Goal: Contribute content: Contribute content

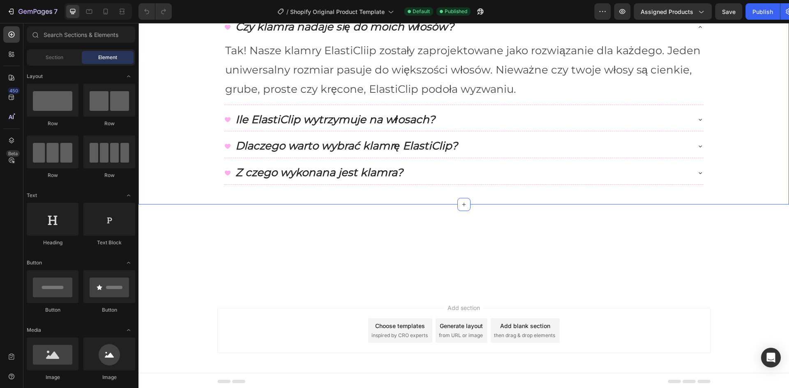
scroll to position [493, 0]
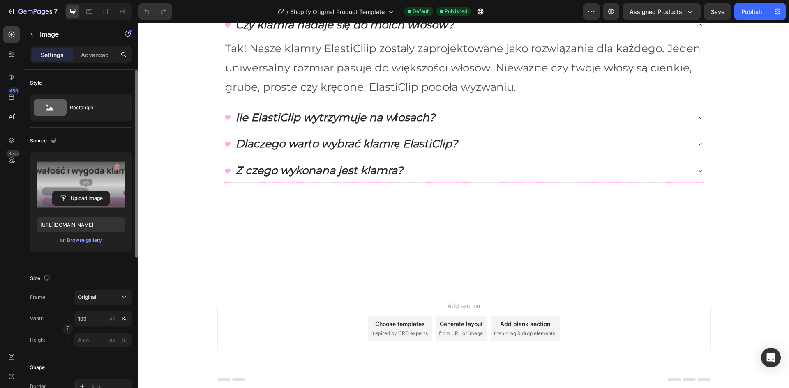
click at [77, 189] on label at bounding box center [81, 185] width 89 height 52
click at [77, 191] on input "file" at bounding box center [81, 198] width 57 height 14
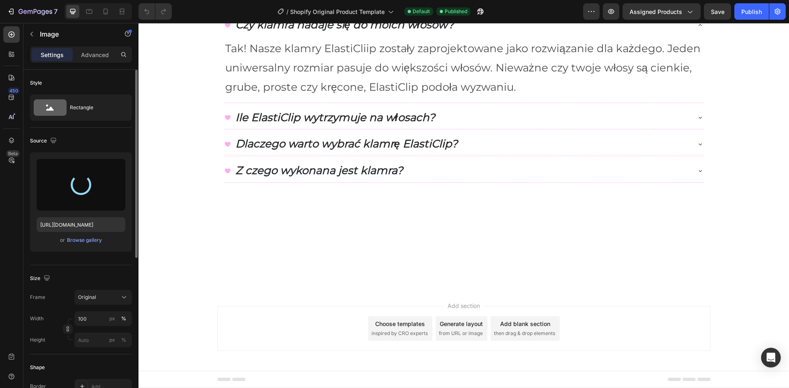
type input "[URL][DOMAIN_NAME]"
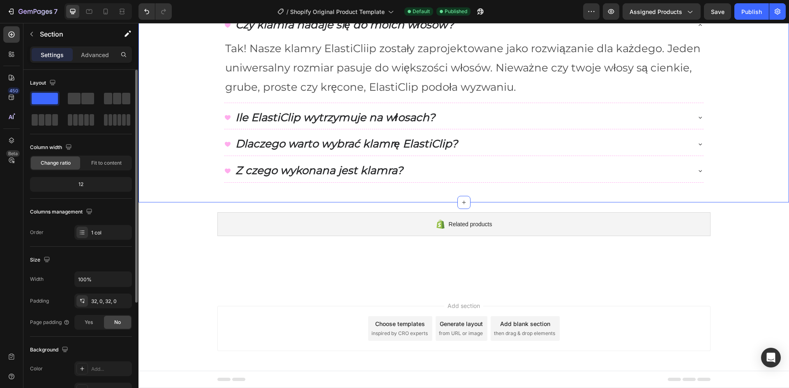
scroll to position [904, 0]
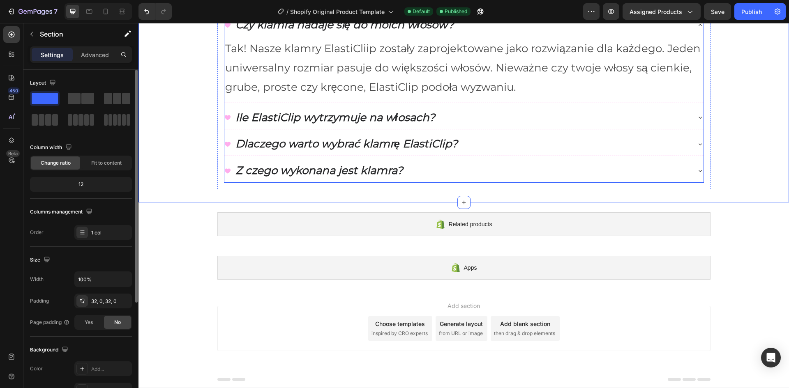
click at [282, 32] on p "Czy klamra nadaje się do moich włosów?" at bounding box center [344, 25] width 219 height 14
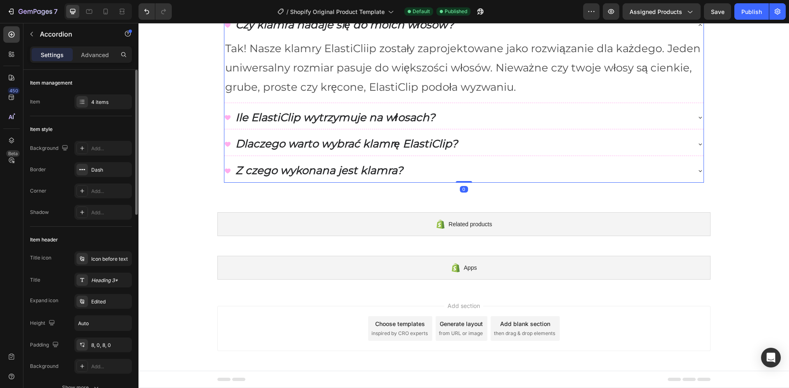
click at [504, 33] on div "Czy klamra nadaje się do moich włosów?" at bounding box center [457, 25] width 466 height 16
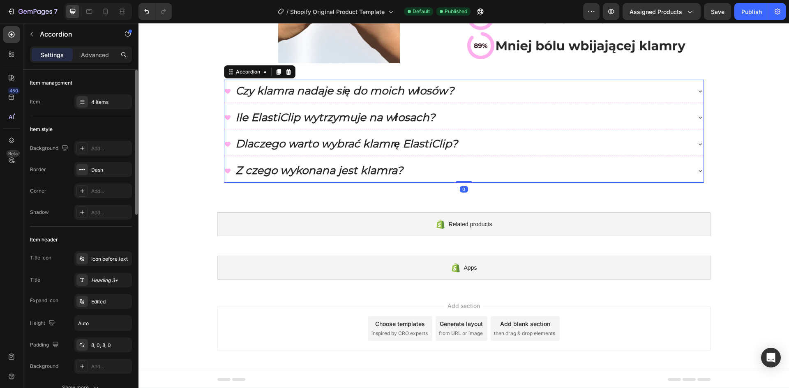
click at [431, 170] on div "Z czego wykonana jest klamra?" at bounding box center [457, 171] width 466 height 16
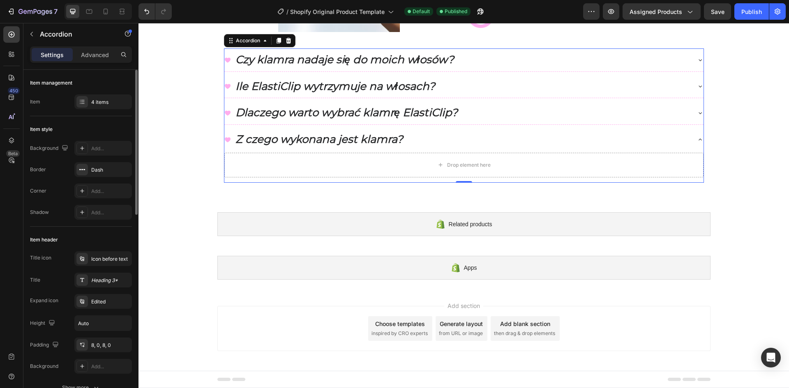
click at [431, 148] on div "Z czego wykonana jest klamra?" at bounding box center [457, 139] width 466 height 16
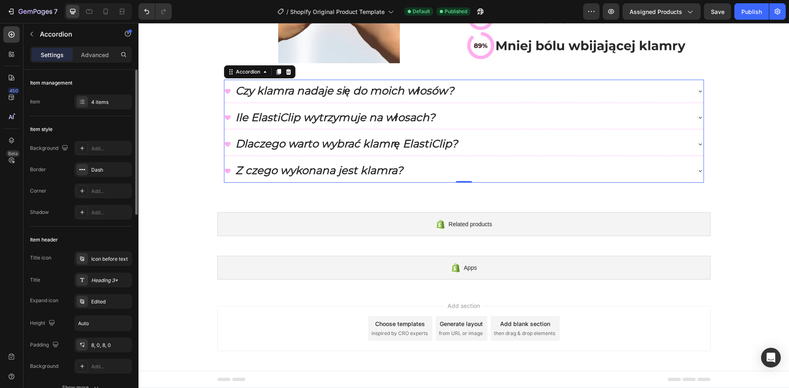
scroll to position [901, 0]
click at [405, 171] on div "Z czego wykonana jest klamra?" at bounding box center [457, 171] width 466 height 16
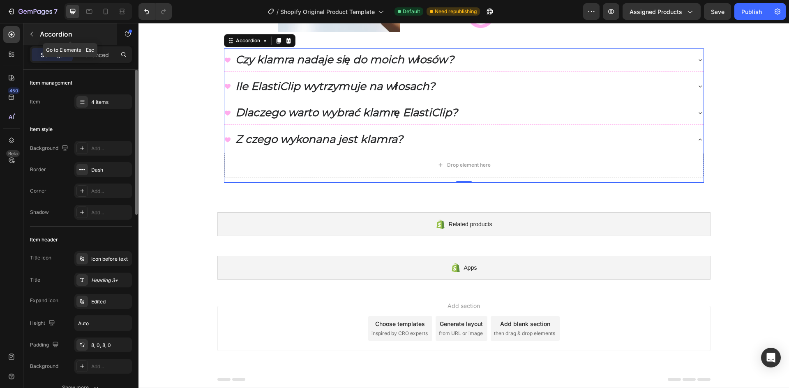
click at [42, 32] on p "Accordion" at bounding box center [75, 34] width 70 height 10
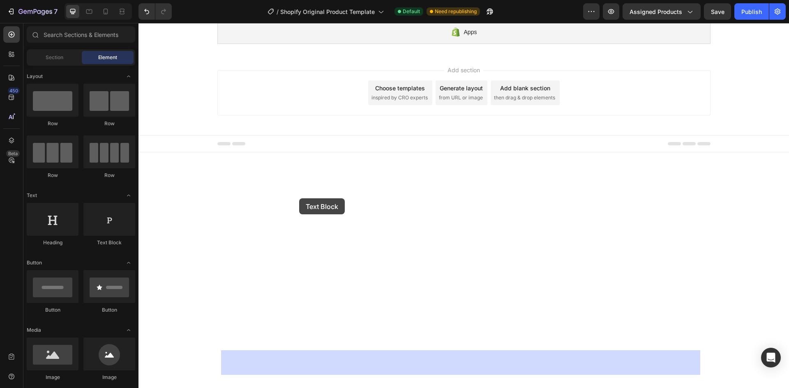
drag, startPoint x: 244, startPoint y: 252, endPoint x: 299, endPoint y: 198, distance: 77.0
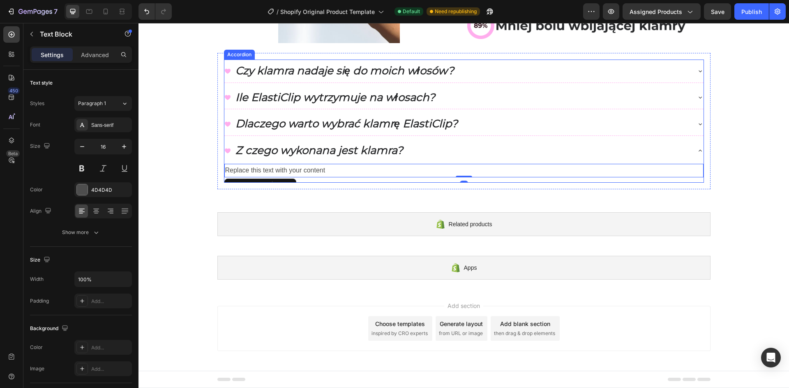
click at [343, 131] on p "Dlaczego warto wybrać klamrę ElastiClip?" at bounding box center [346, 124] width 222 height 14
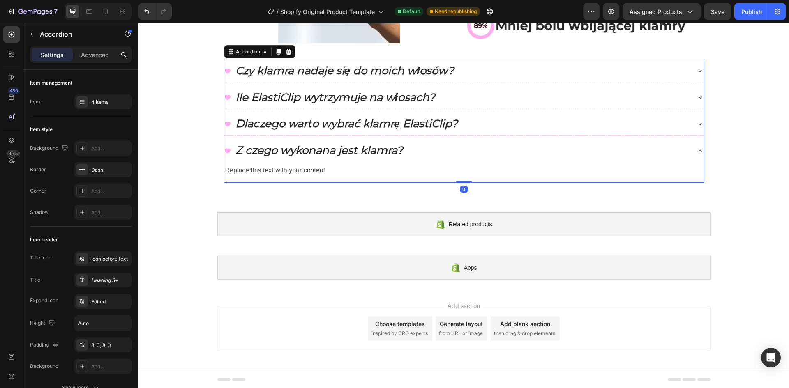
click at [481, 132] on div "Dlaczego warto wybrać klamrę ElastiClip?" at bounding box center [457, 124] width 466 height 16
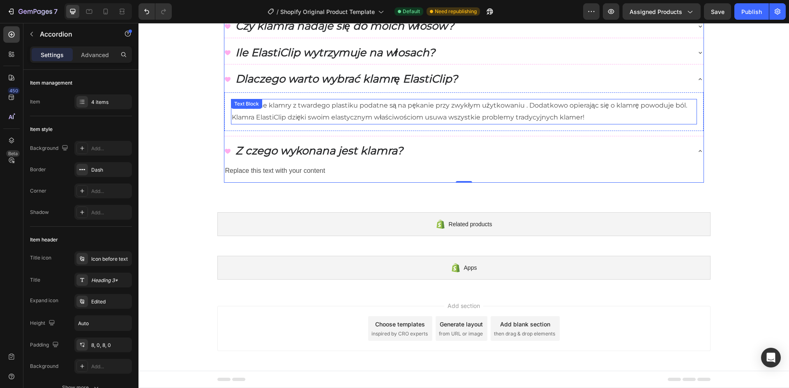
click at [324, 124] on p "Tradycyjne klamry z twardego plastiku podatne są na pękanie przy zwykłym użytko…" at bounding box center [464, 112] width 464 height 24
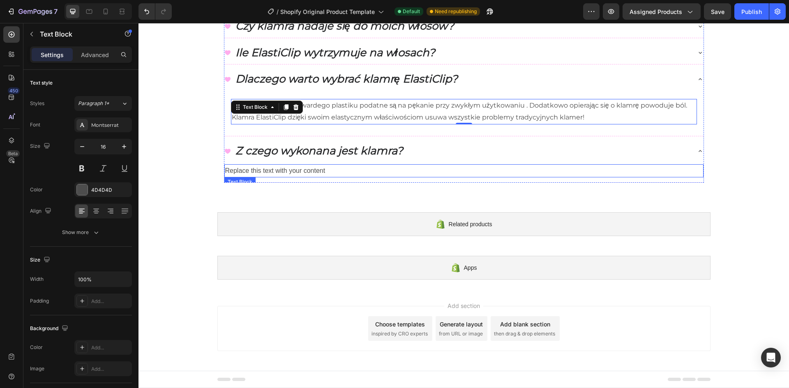
click at [305, 178] on div "Replace this text with your content" at bounding box center [463, 171] width 479 height 14
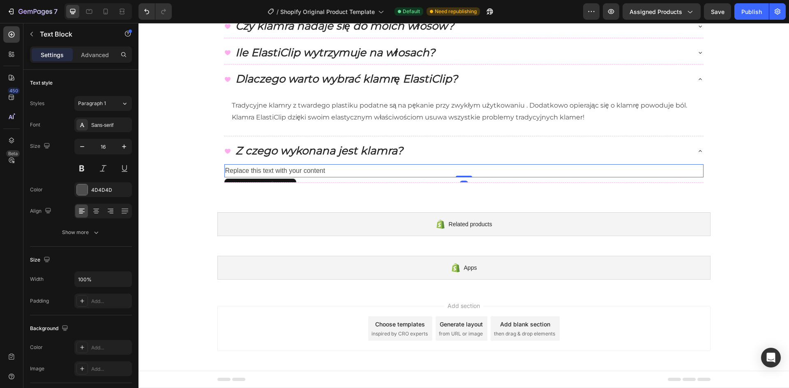
click at [372, 178] on div "Replace this text with your content" at bounding box center [463, 171] width 479 height 14
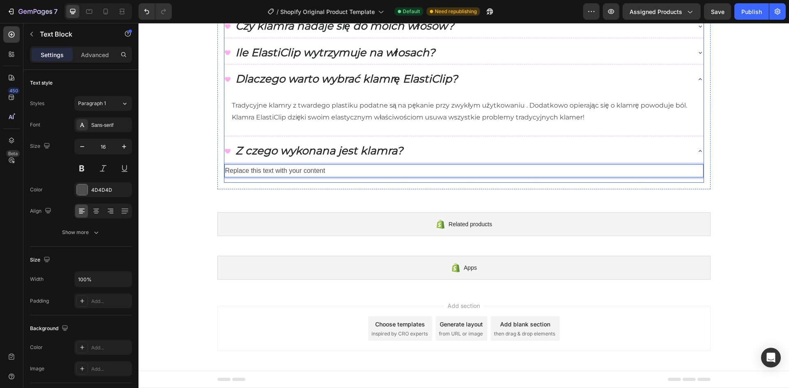
click at [350, 158] on p "Z czego wykonana jest klamra?" at bounding box center [319, 151] width 168 height 14
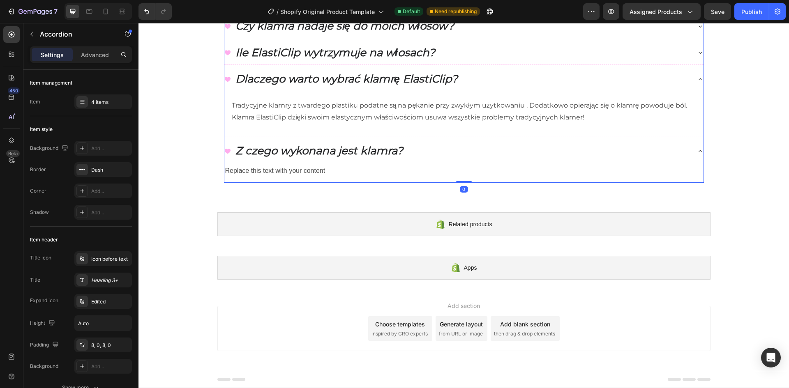
click at [484, 159] on div "Z czego wykonana jest klamra?" at bounding box center [457, 151] width 466 height 16
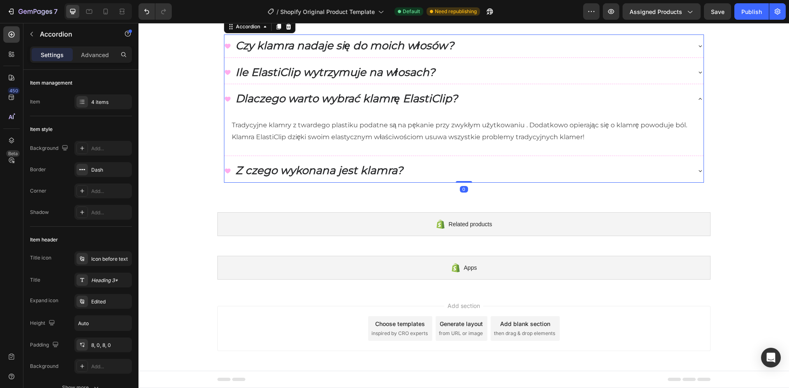
click at [604, 179] on div "Z czego wykonana jest klamra?" at bounding box center [457, 171] width 466 height 16
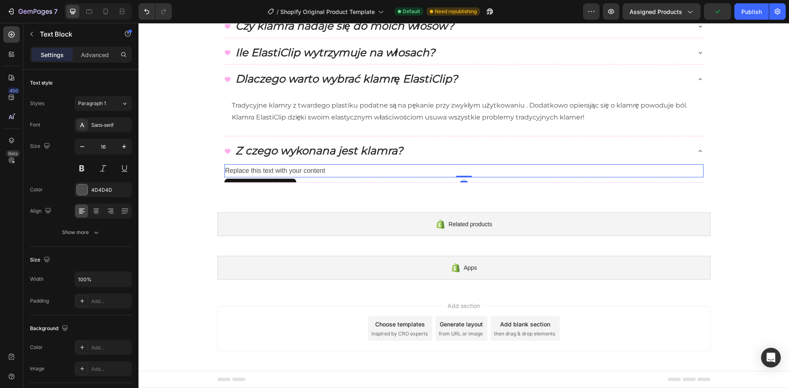
click at [289, 178] on div "Replace this text with your content" at bounding box center [463, 171] width 479 height 14
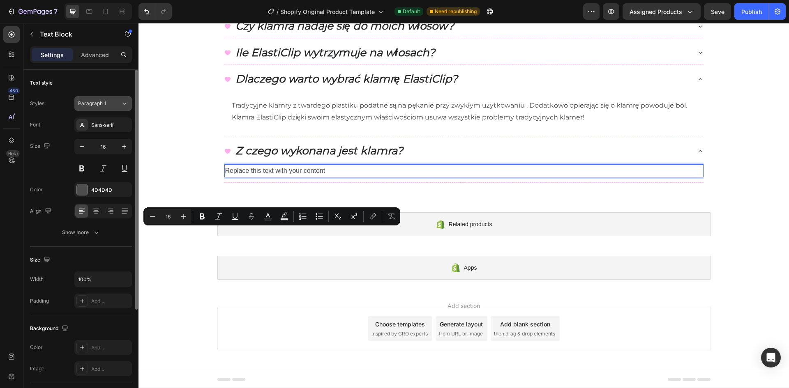
click at [105, 104] on span "Paragraph 1" at bounding box center [92, 103] width 28 height 7
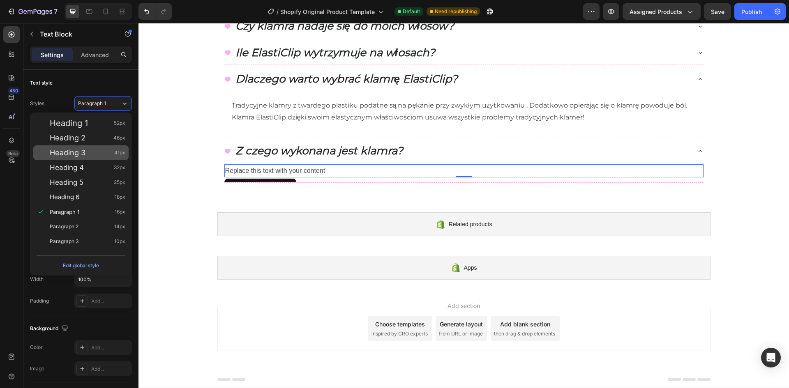
click at [99, 152] on div "Heading 3 41px" at bounding box center [88, 153] width 76 height 8
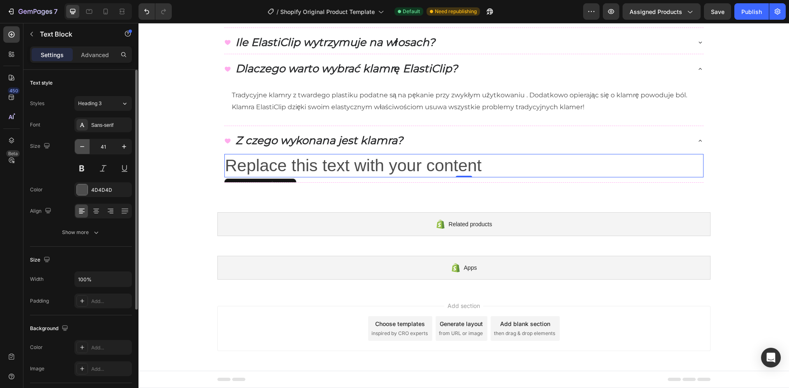
click at [86, 147] on button "button" at bounding box center [82, 146] width 15 height 15
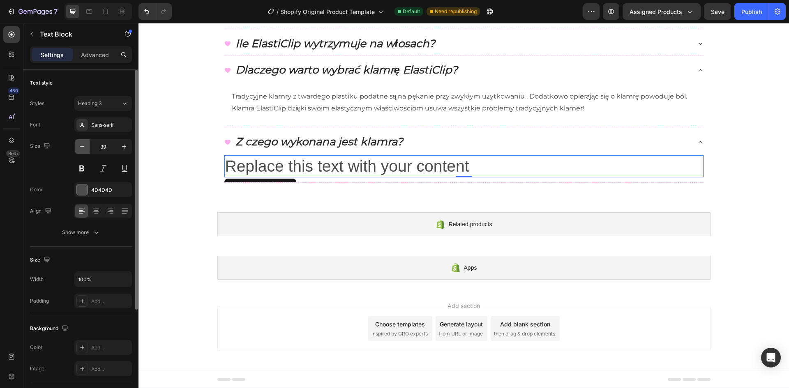
click at [86, 147] on button "button" at bounding box center [82, 146] width 15 height 15
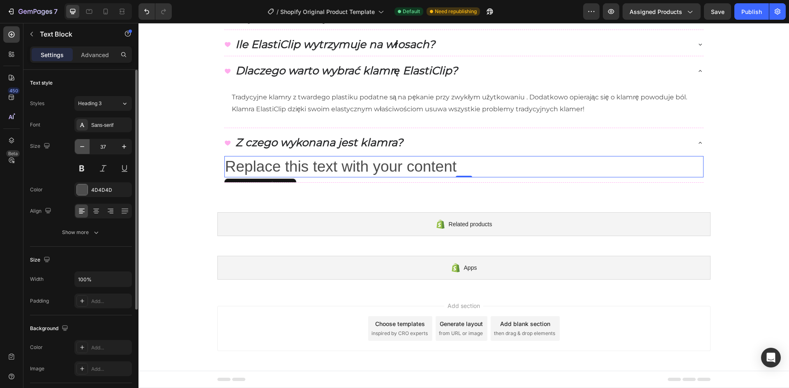
click at [86, 147] on button "button" at bounding box center [82, 146] width 15 height 15
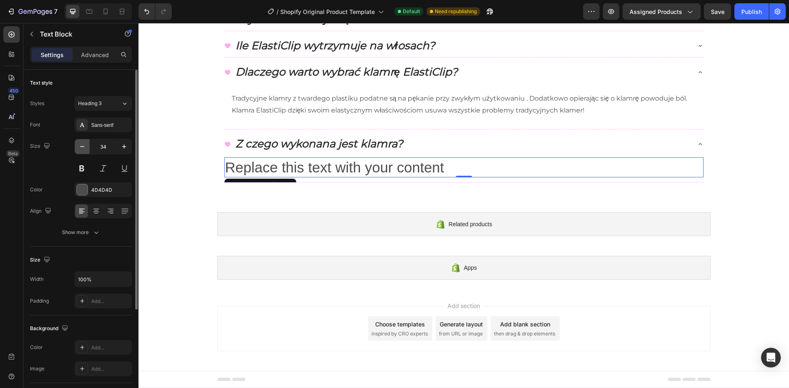
click at [86, 147] on button "button" at bounding box center [82, 146] width 15 height 15
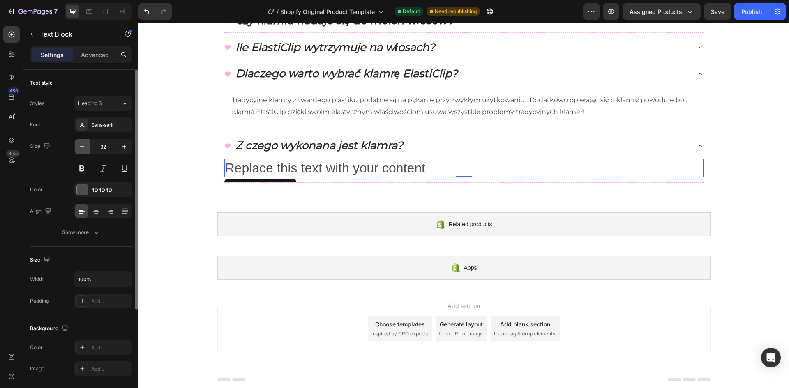
click at [86, 147] on button "button" at bounding box center [82, 146] width 15 height 15
drag, startPoint x: 86, startPoint y: 147, endPoint x: 39, endPoint y: 143, distance: 47.0
click at [86, 147] on button "button" at bounding box center [82, 146] width 15 height 15
type input "29"
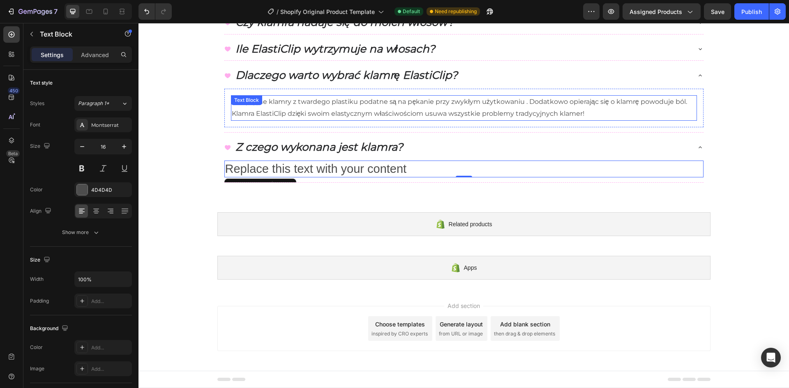
click at [259, 120] on p "Tradycyjne klamry z twardego plastiku podatne są na pękanie przy zwykłym użytko…" at bounding box center [464, 108] width 464 height 24
click at [276, 177] on p "Replace this text with your content" at bounding box center [463, 169] width 477 height 16
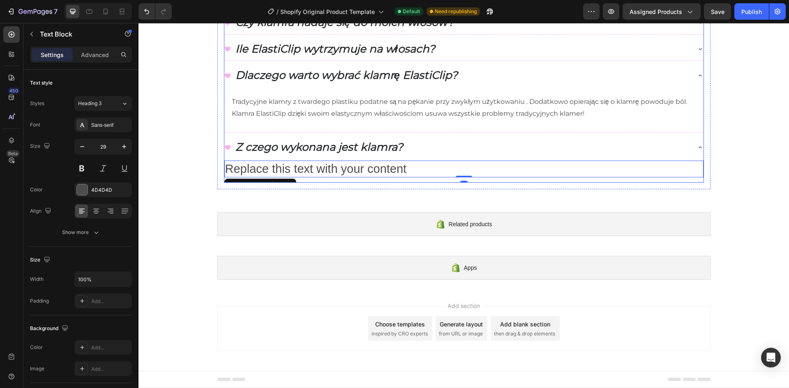
click at [281, 58] on div "Ile ElastiClip wytrzymuje na włosach?" at bounding box center [335, 49] width 202 height 16
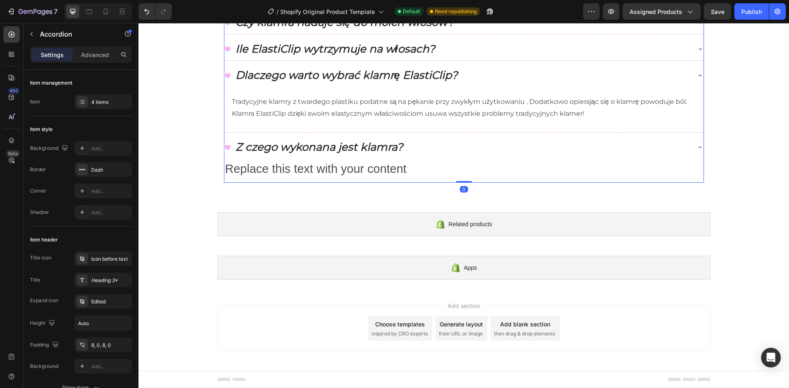
click at [383, 56] on p "Ile ElastiClip wytrzymuje na włosach?" at bounding box center [335, 49] width 200 height 14
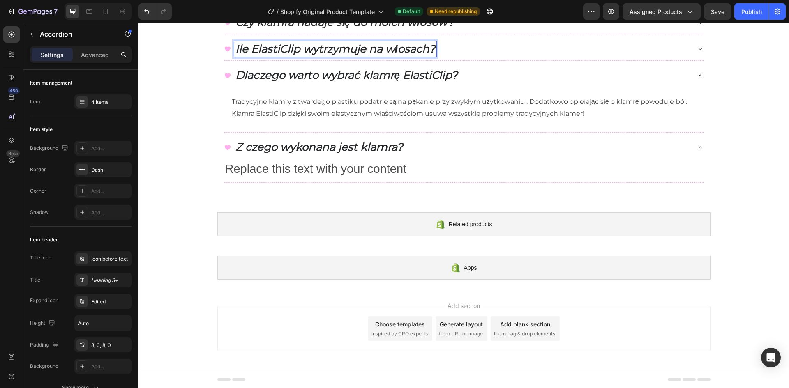
click at [586, 58] on div "Ile ElastiClip wytrzymuje na włosach?" at bounding box center [457, 49] width 466 height 16
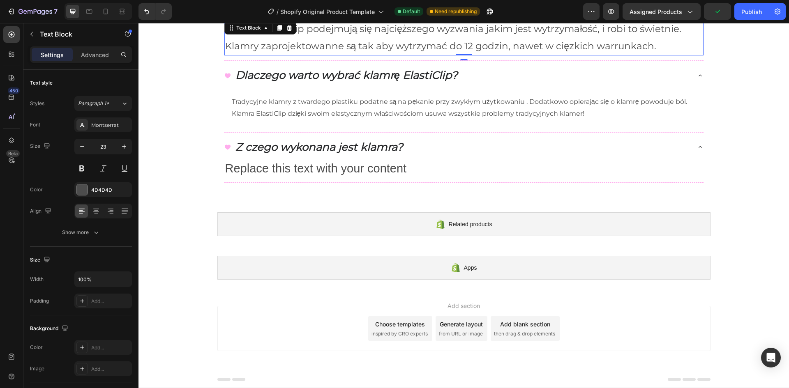
click at [485, 55] on p "Klamry ElastiClip podejmują się najcięższego wyzwania jakim jest wytrzymałość, …" at bounding box center [463, 38] width 477 height 34
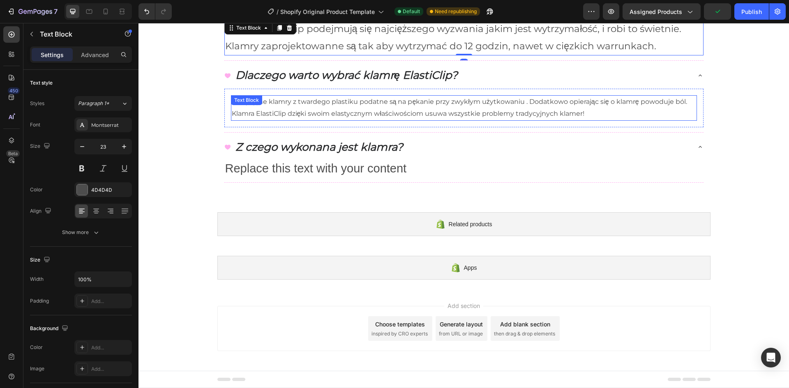
click at [397, 120] on p "Tradycyjne klamry z twardego plastiku podatne są na pękanie przy zwykłym użytko…" at bounding box center [464, 108] width 464 height 24
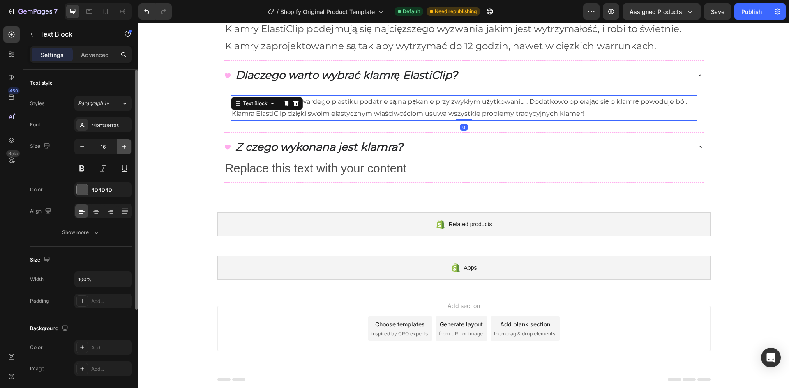
click at [120, 147] on icon "button" at bounding box center [124, 147] width 8 height 8
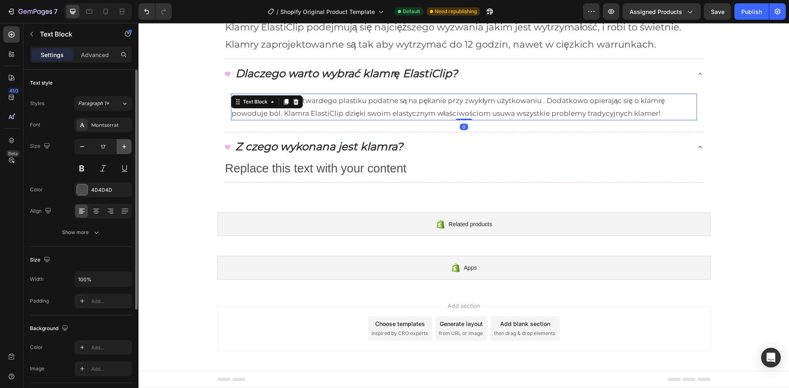
click at [120, 147] on icon "button" at bounding box center [124, 147] width 8 height 8
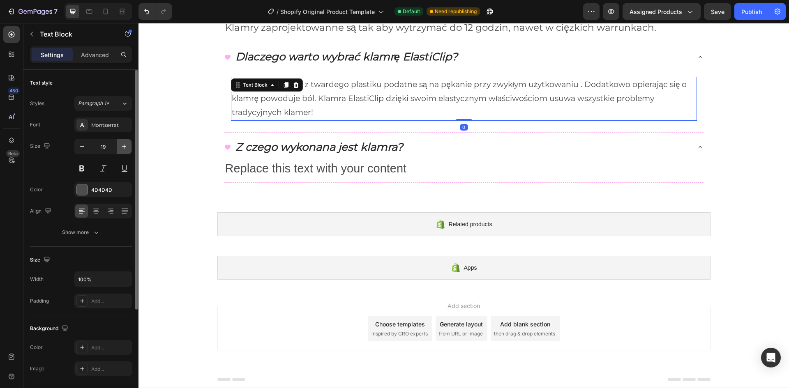
click at [120, 147] on icon "button" at bounding box center [124, 147] width 8 height 8
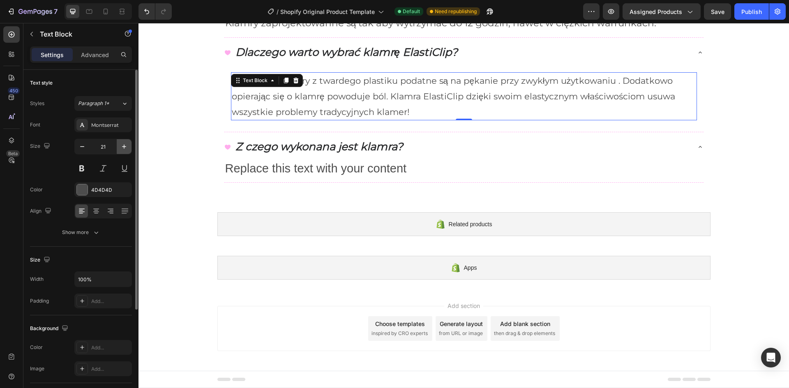
click at [120, 147] on icon "button" at bounding box center [124, 147] width 8 height 8
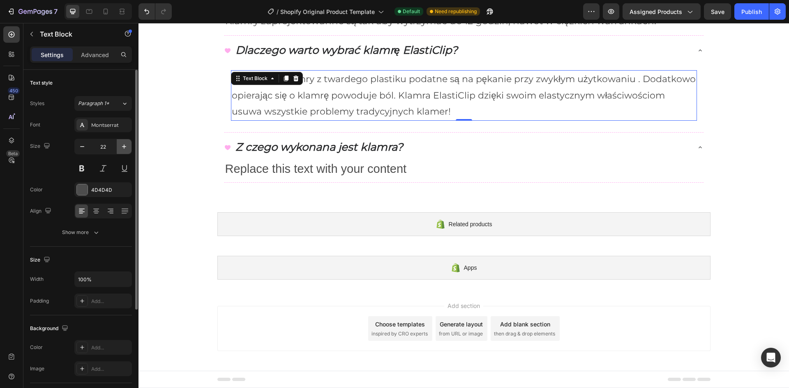
click at [121, 146] on icon "button" at bounding box center [124, 147] width 8 height 8
type input "23"
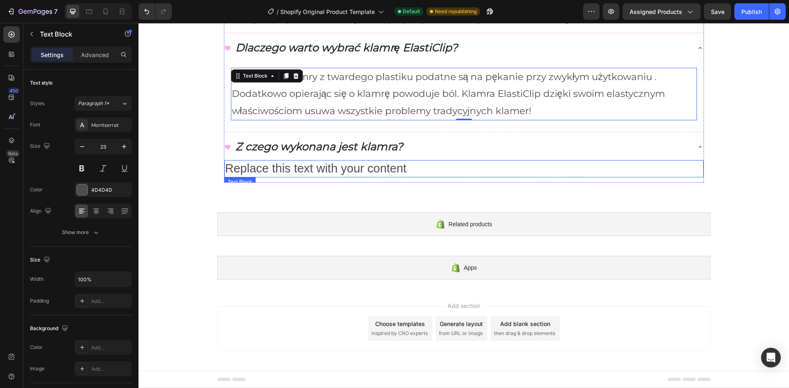
click at [285, 177] on p "Replace this text with your content" at bounding box center [463, 169] width 477 height 16
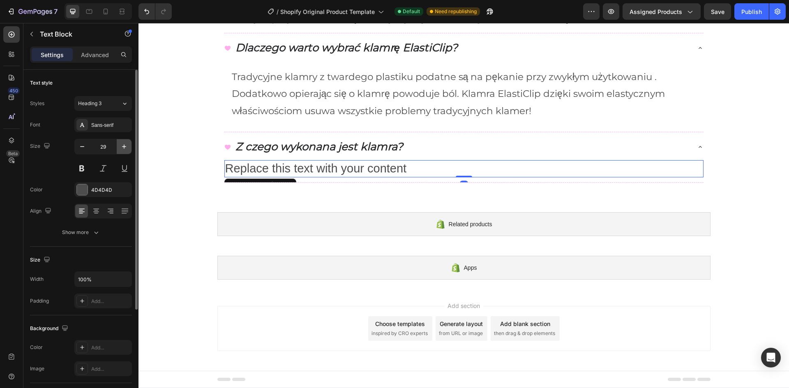
click at [124, 149] on icon "button" at bounding box center [124, 147] width 8 height 8
click at [78, 144] on icon "button" at bounding box center [82, 147] width 8 height 8
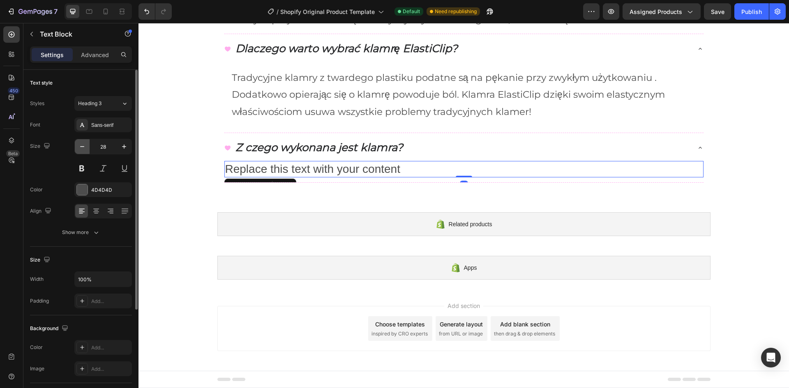
click at [78, 144] on icon "button" at bounding box center [82, 147] width 8 height 8
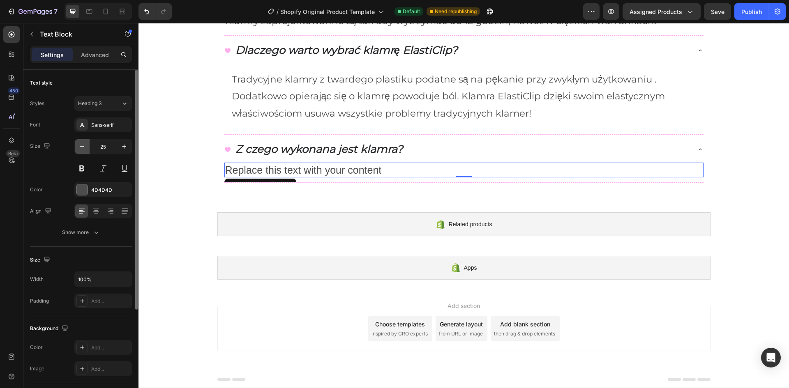
click at [78, 144] on icon "button" at bounding box center [82, 147] width 8 height 8
type input "23"
click at [106, 124] on div "Sans-serif" at bounding box center [110, 125] width 39 height 7
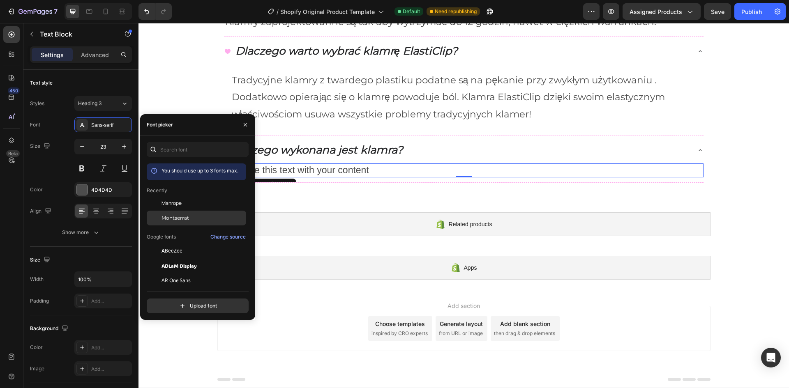
click at [199, 216] on div "Montserrat" at bounding box center [202, 217] width 83 height 7
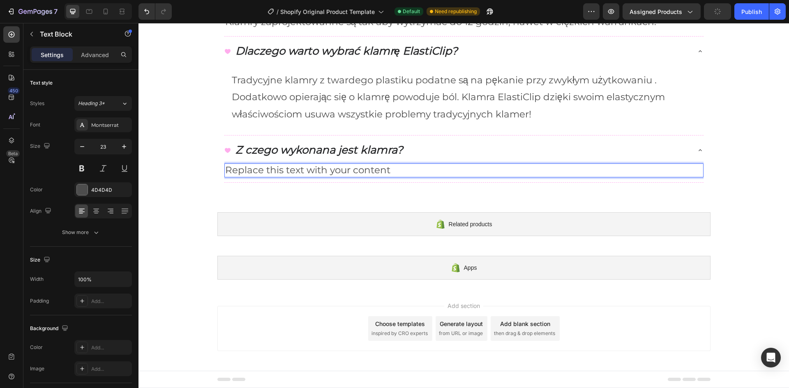
click at [309, 177] on p "Replace this text with your content" at bounding box center [463, 170] width 477 height 12
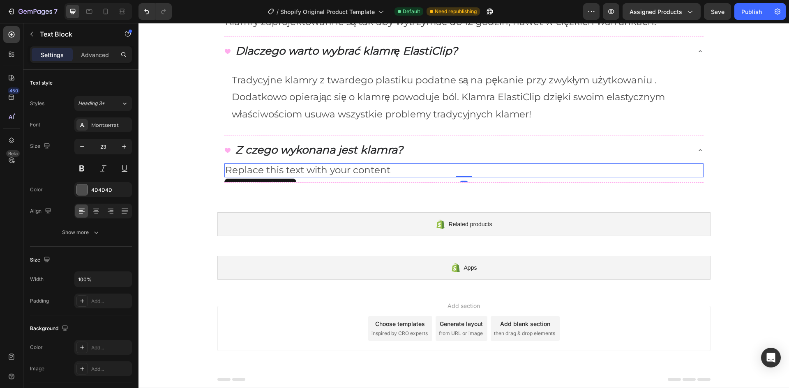
click at [303, 177] on p "Replace this text with your content" at bounding box center [463, 170] width 477 height 12
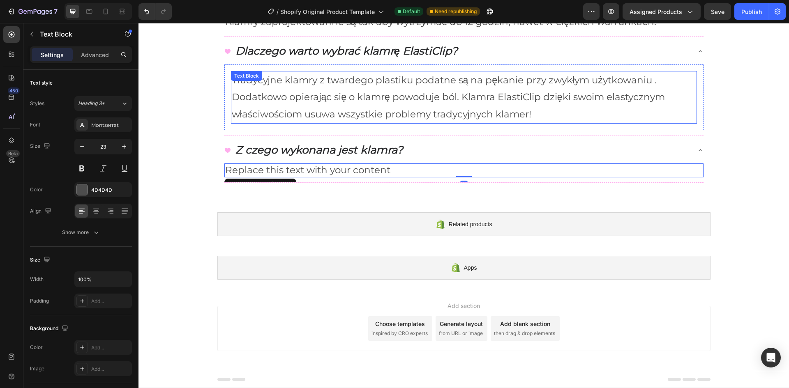
click at [277, 123] on p "Tradycyjne klamry z twardego plastiku podatne są na pękanie przy zwykłym użytko…" at bounding box center [464, 97] width 464 height 51
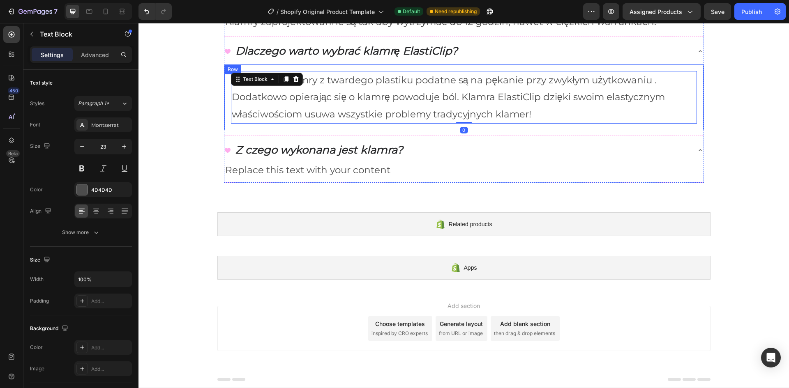
click at [224, 130] on div "Tradycyjne klamry z twardego plastiku podatne są na pękanie przy zwykłym użytko…" at bounding box center [463, 97] width 479 height 66
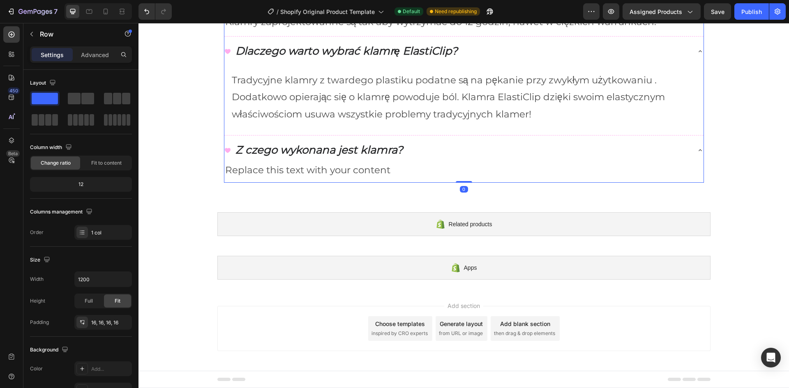
click at [691, 63] on div "Dlaczego warto wybrać klamrę ElastiClip?" at bounding box center [463, 51] width 479 height 23
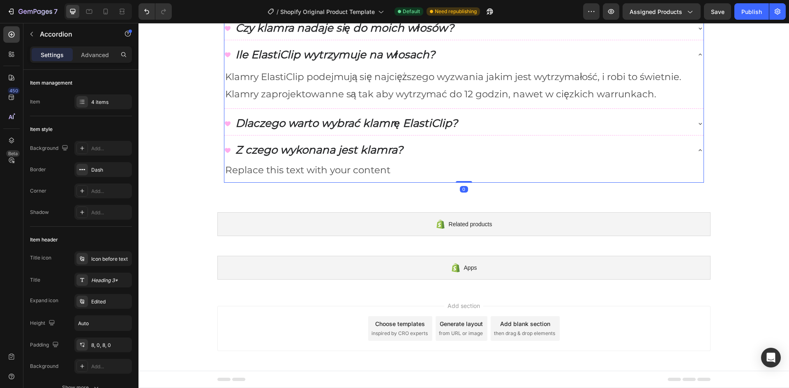
click at [691, 135] on div "Dlaczego warto wybrać klamrę ElastiClip?" at bounding box center [463, 123] width 479 height 23
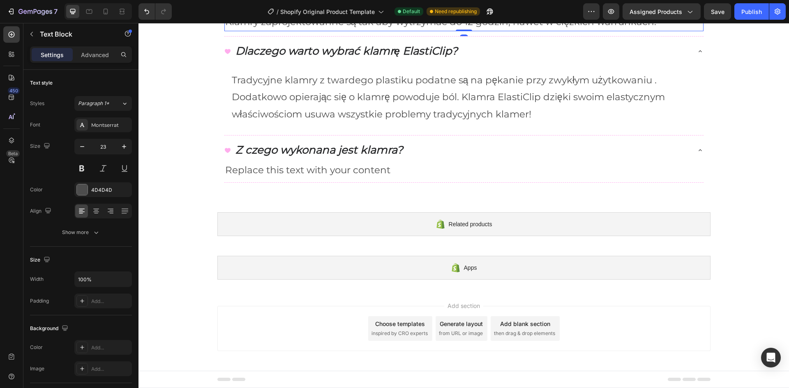
click at [597, 30] on p "Klamry ElastiClip podejmują się najcięższego wyzwania jakim jest wytrzymałość, …" at bounding box center [463, 13] width 477 height 34
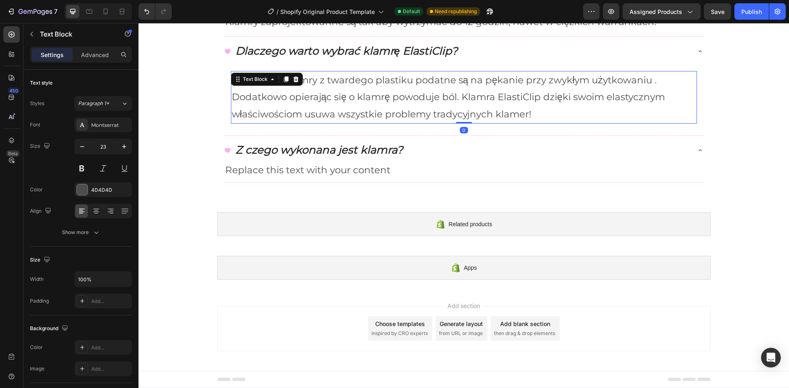
click at [292, 123] on p "Tradycyjne klamry z twardego plastiku podatne są na pękanie przy zwykłym użytko…" at bounding box center [464, 97] width 464 height 51
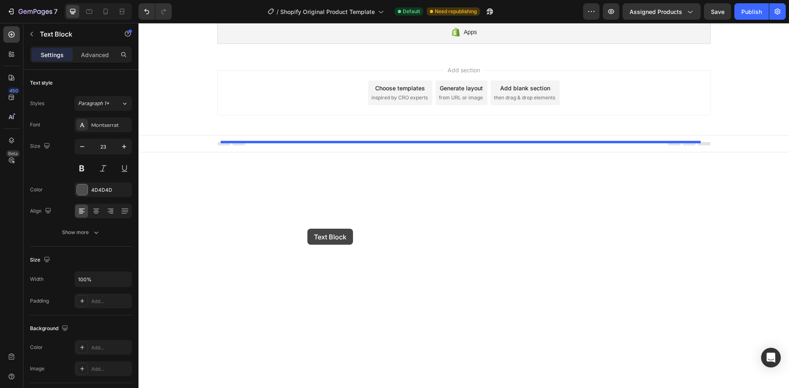
drag, startPoint x: 317, startPoint y: 235, endPoint x: 307, endPoint y: 230, distance: 10.7
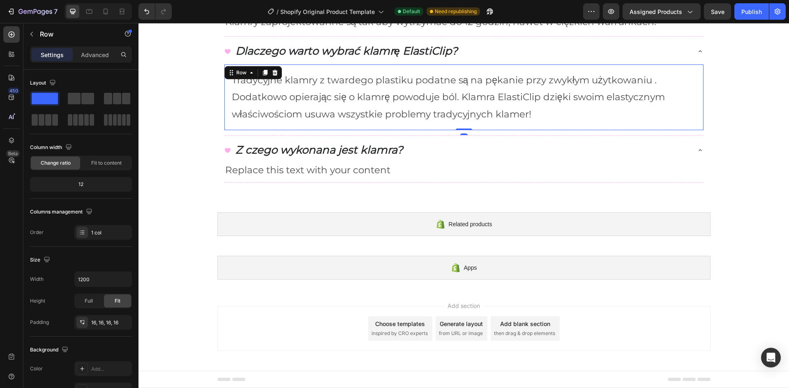
click at [224, 130] on div "Tradycyjne klamry z twardego plastiku podatne są na pękanie przy zwykłym użytko…" at bounding box center [463, 97] width 479 height 66
click at [248, 123] on p "Tradycyjne klamry z twardego plastiku podatne są na pękanie przy zwykłym użytko…" at bounding box center [464, 97] width 464 height 51
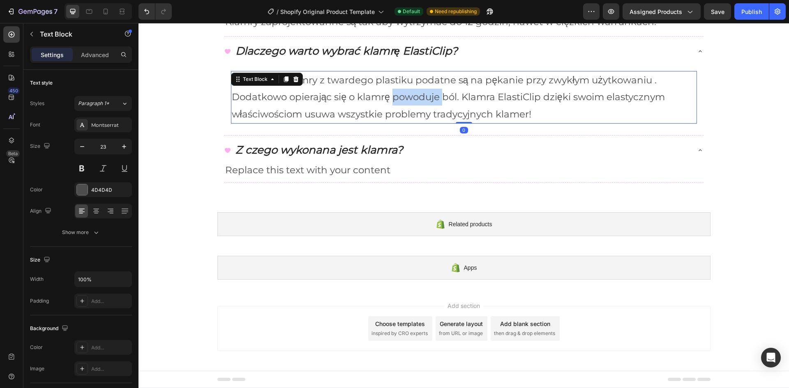
click at [397, 123] on p "Tradycyjne klamry z twardego plastiku podatne są na pękanie przy zwykłym użytko…" at bounding box center [464, 97] width 464 height 51
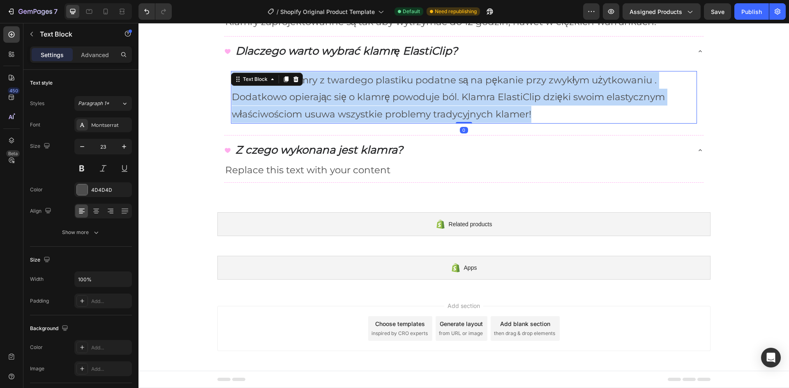
click at [397, 123] on p "Tradycyjne klamry z twardego plastiku podatne są na pękanie przy zwykłym użytko…" at bounding box center [464, 97] width 464 height 51
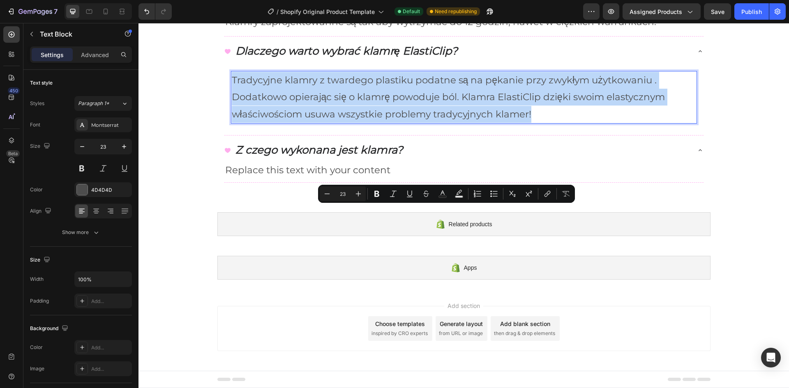
click at [397, 123] on p "Tradycyjne klamry z twardego plastiku podatne są na pękanie przy zwykłym użytko…" at bounding box center [464, 97] width 464 height 51
click at [442, 123] on p "Tradycyjne klamry z twardego plastiku podatne są na pękanie przy zwykłym użytko…" at bounding box center [464, 97] width 464 height 51
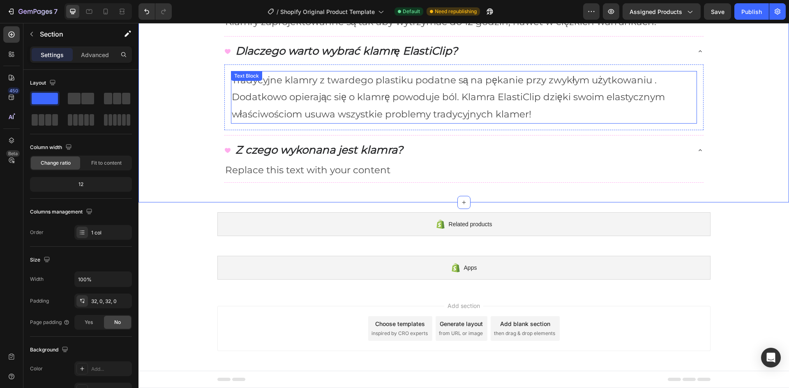
click at [539, 123] on p "Tradycyjne klamry z twardego plastiku podatne są na pękanie przy zwykłym użytko…" at bounding box center [464, 97] width 464 height 51
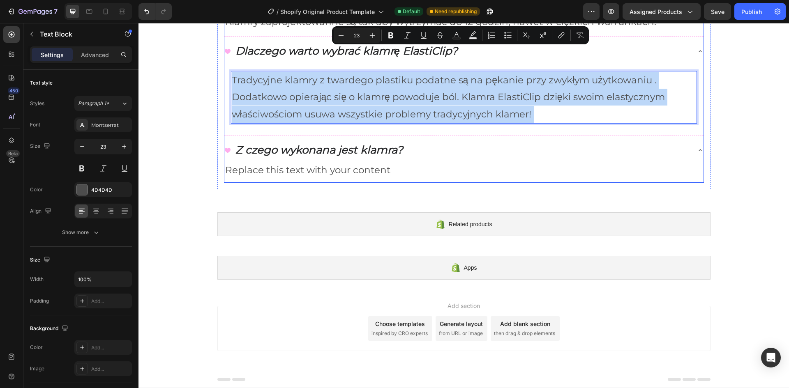
drag, startPoint x: 412, startPoint y: 224, endPoint x: 331, endPoint y: 189, distance: 88.1
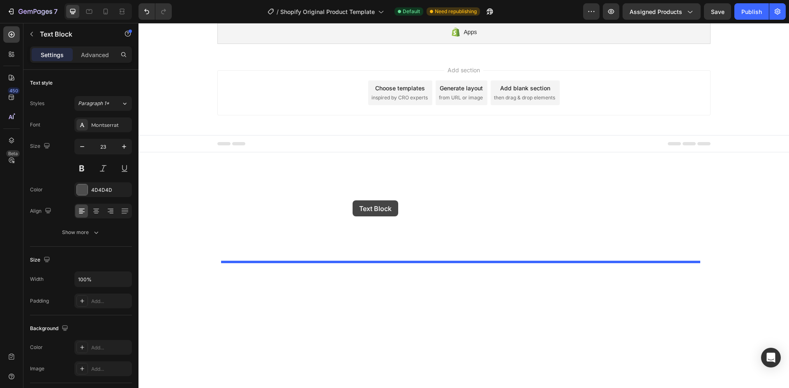
drag, startPoint x: 247, startPoint y: 221, endPoint x: 352, endPoint y: 200, distance: 107.5
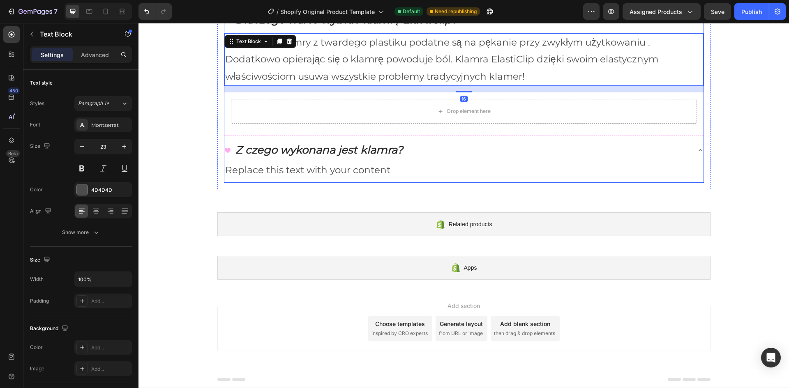
click at [373, 27] on p "Dlaczego warto wybrać klamrę ElastiClip?" at bounding box center [346, 20] width 222 height 14
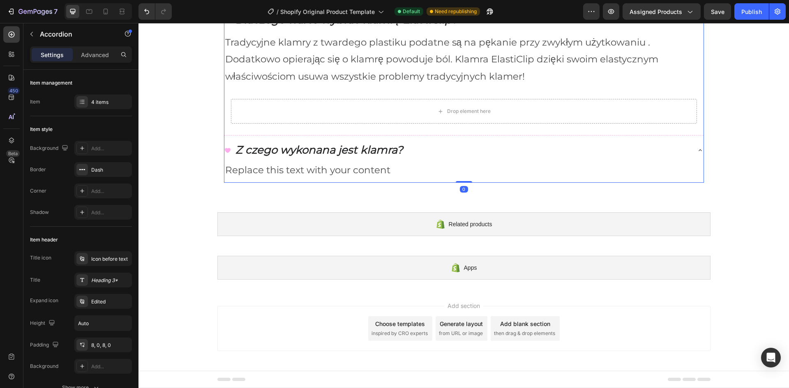
click at [697, 23] on icon at bounding box center [700, 20] width 7 height 7
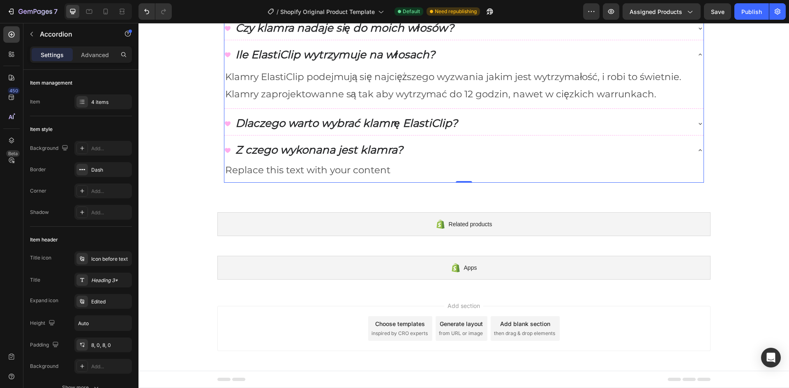
click at [698, 127] on icon at bounding box center [700, 123] width 7 height 7
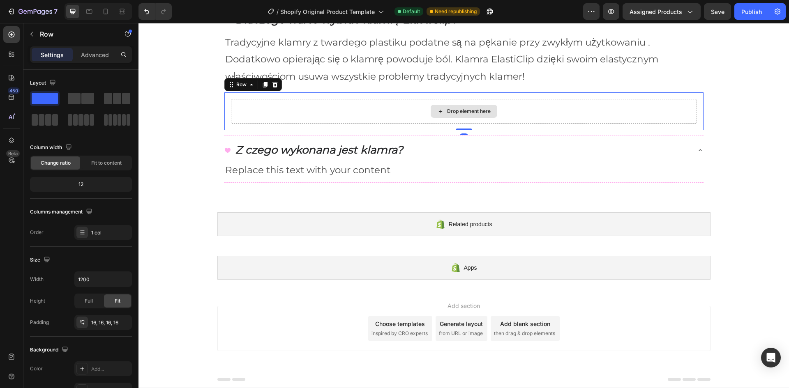
click at [366, 124] on div "Drop element here" at bounding box center [464, 111] width 466 height 25
click at [275, 90] on div at bounding box center [275, 85] width 10 height 10
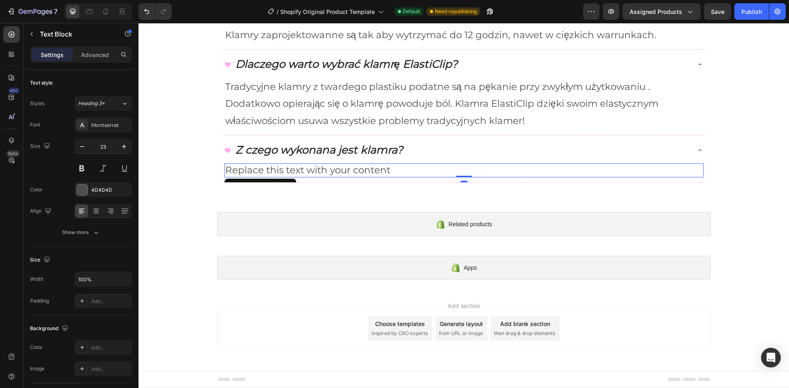
click at [328, 177] on p "Replace this text with your content" at bounding box center [463, 170] width 477 height 12
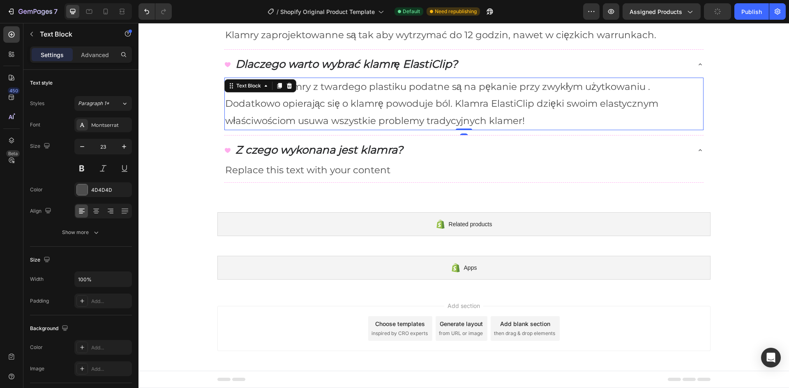
click at [267, 129] on p "Tradycyjne klamry z twardego plastiku podatne są na pękanie przy zwykłym użytko…" at bounding box center [463, 103] width 477 height 51
click at [109, 12] on icon at bounding box center [105, 11] width 8 height 8
type input "13"
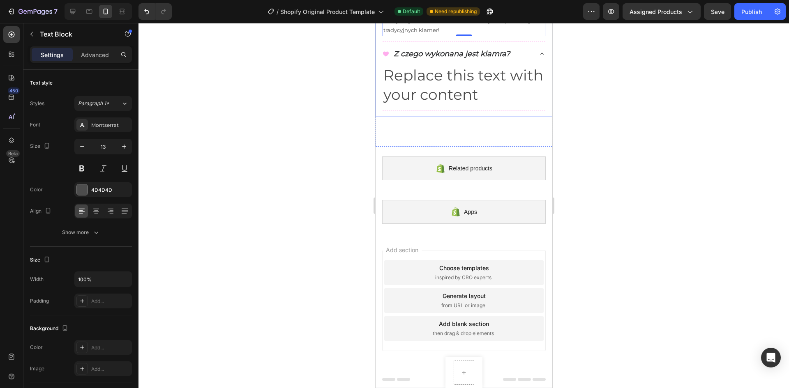
scroll to position [648, 0]
click at [442, 105] on p "Replace this text with your content" at bounding box center [463, 85] width 161 height 39
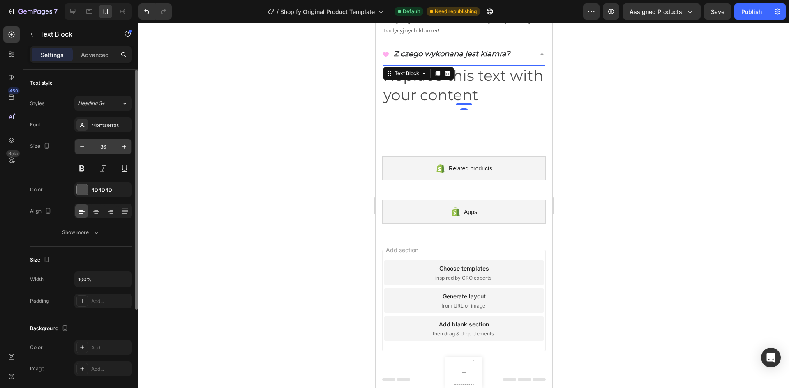
click at [101, 146] on input "36" at bounding box center [103, 146] width 27 height 15
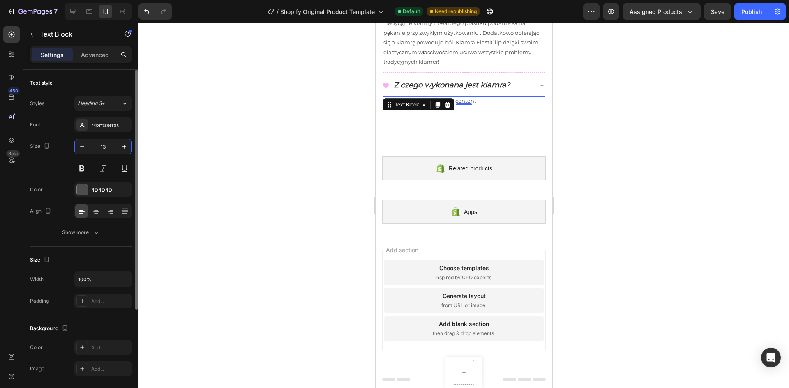
type input "13"
click at [436, 67] on p "Tradycyjne klamry z twardego plastiku podatne są na pękanie przy zwykłym użytko…" at bounding box center [463, 42] width 161 height 48
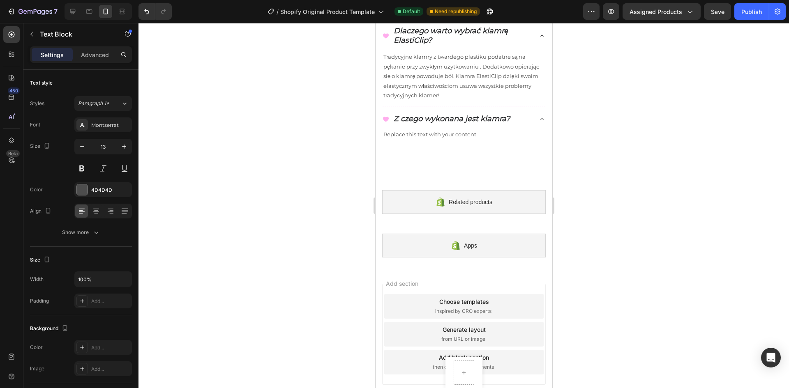
scroll to position [525, 0]
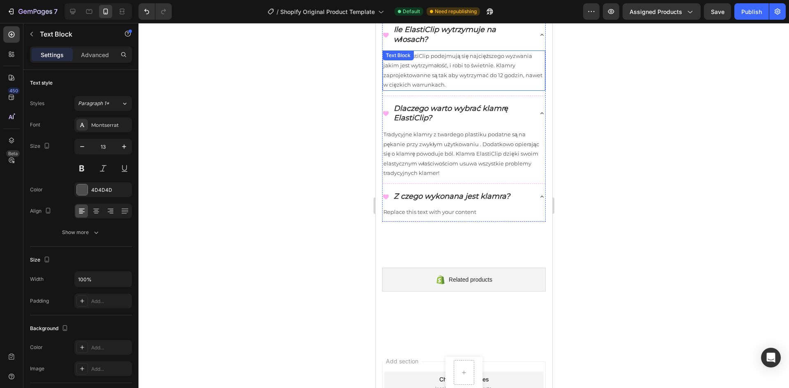
click at [415, 90] on p "Klamry ElastiClip podejmują się najcięższego wyzwania jakim jest wytrzymałość, …" at bounding box center [463, 70] width 161 height 39
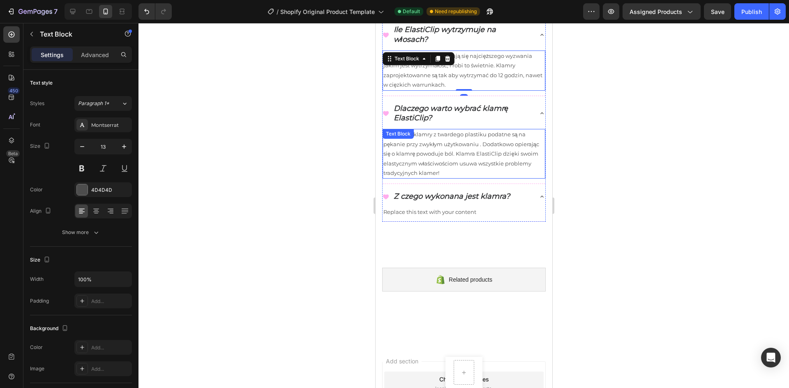
click at [419, 178] on p "Tradycyjne klamry z twardego plastiku podatne są na pękanie przy zwykłym użytko…" at bounding box center [463, 154] width 161 height 48
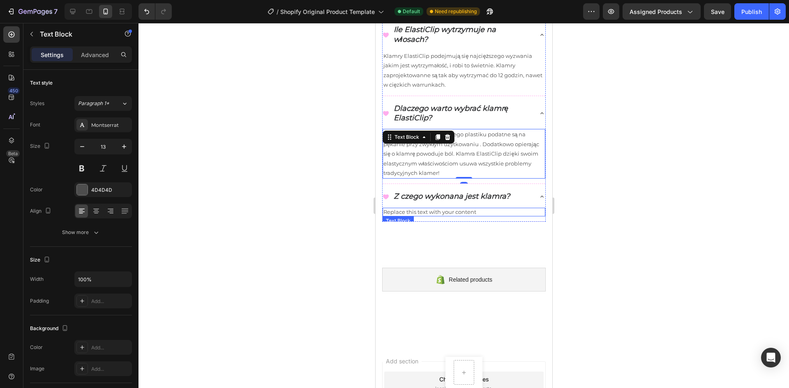
click at [426, 216] on p "Replace this text with your content" at bounding box center [463, 212] width 161 height 7
click at [458, 178] on p "Tradycyjne klamry z twardego plastiku podatne są na pękanie przy zwykłym użytko…" at bounding box center [463, 154] width 161 height 48
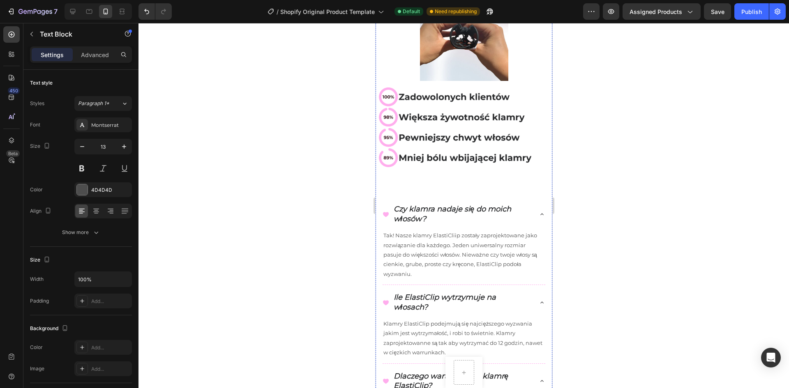
scroll to position [237, 0]
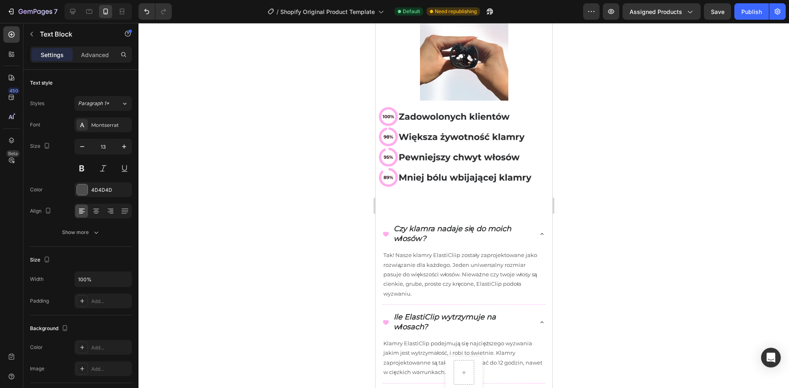
click at [104, 189] on div "27282A" at bounding box center [103, 189] width 24 height 7
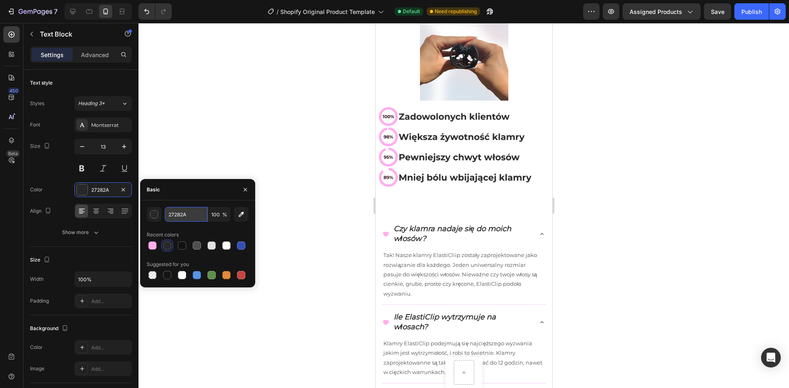
click at [180, 215] on input "27282A" at bounding box center [186, 214] width 43 height 15
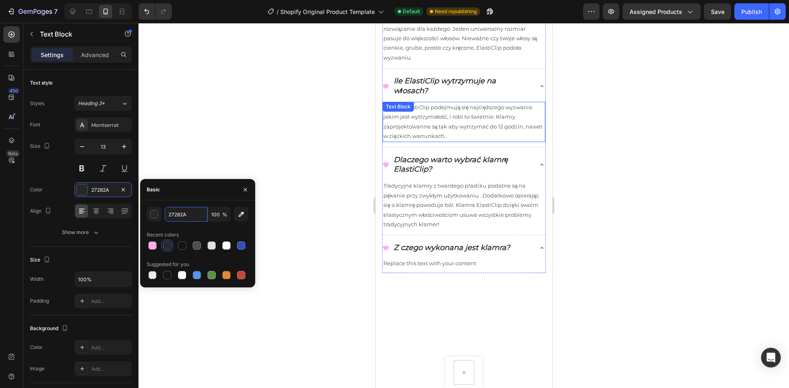
scroll to position [484, 0]
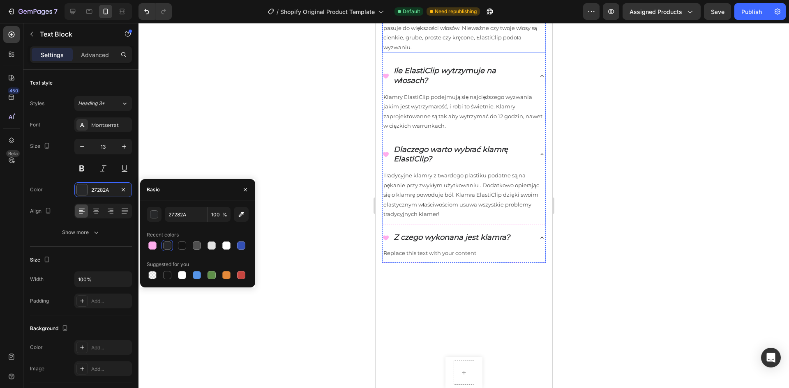
click at [426, 52] on p "Tak! Nasze klamry ElastiCliip zostały zaprojektowane jako rozwiązanie dla każde…" at bounding box center [463, 28] width 161 height 48
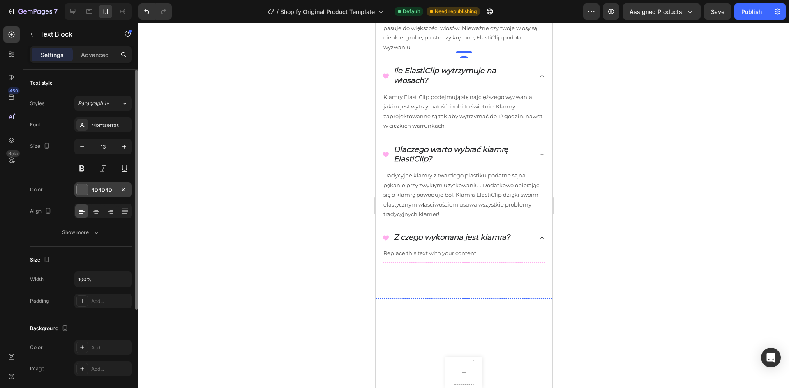
click at [88, 190] on div "4D4D4D" at bounding box center [103, 189] width 58 height 15
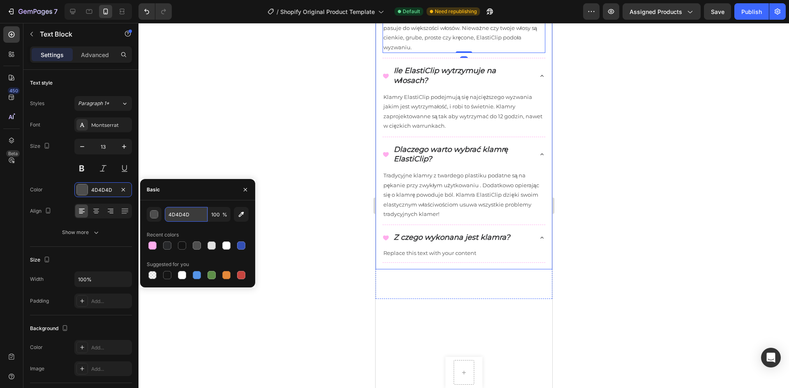
click at [179, 215] on input "4D4D4D" at bounding box center [186, 214] width 43 height 15
paste input "27282A"
type input "27282A"
click at [394, 131] on p "Klamry ElastiClip podejmują się najcięższego wyzwania jakim jest wytrzymałość, …" at bounding box center [463, 111] width 161 height 39
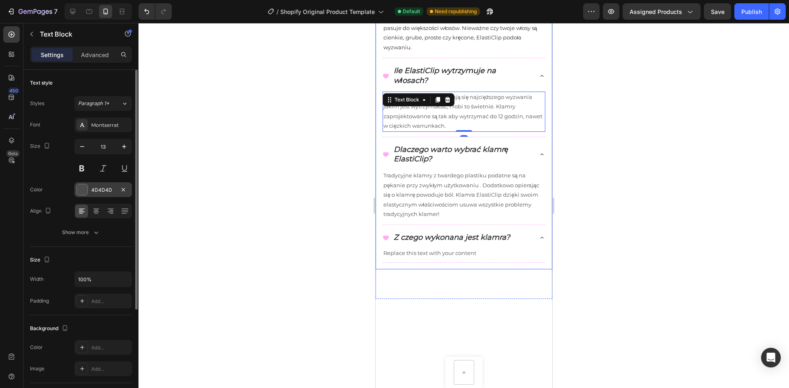
click at [102, 188] on div "4D4D4D" at bounding box center [103, 189] width 24 height 7
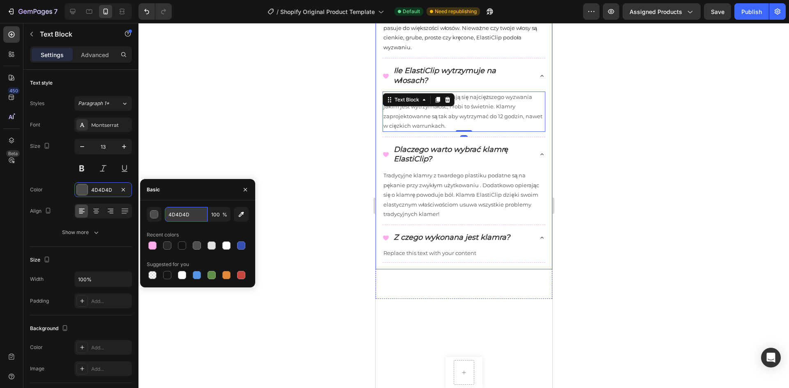
click at [180, 209] on input "4D4D4D" at bounding box center [186, 214] width 43 height 15
paste input "27282A"
type input "27282A"
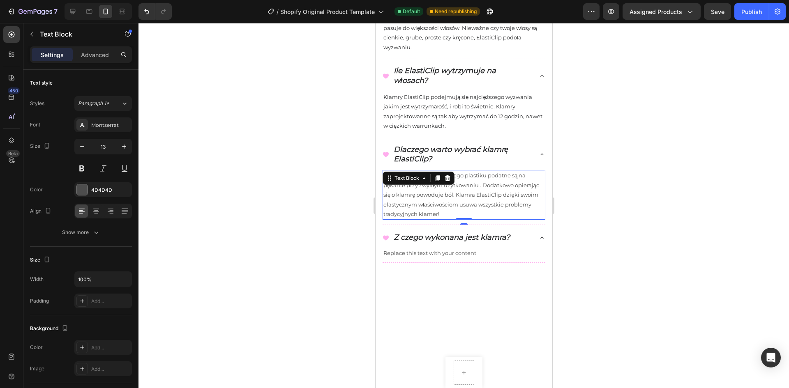
click at [419, 220] on div "Tradycyjne klamry z twardego plastiku podatne są na pękanie przy zwykłym użytko…" at bounding box center [463, 195] width 163 height 50
click at [117, 192] on div "4D4D4D" at bounding box center [103, 189] width 58 height 15
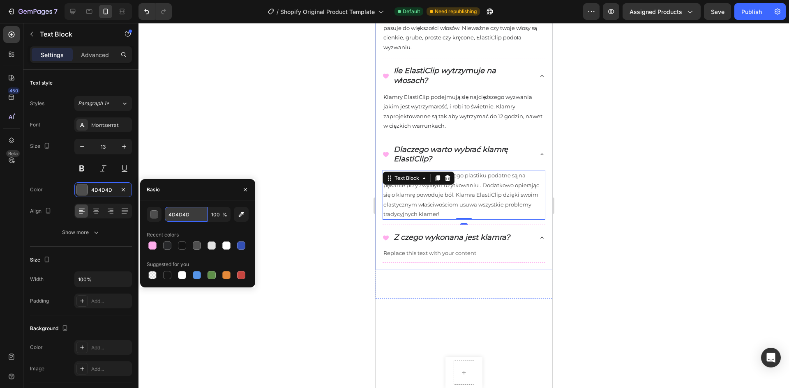
click at [179, 216] on input "4D4D4D" at bounding box center [186, 214] width 43 height 15
paste input "27282A"
type input "27282A"
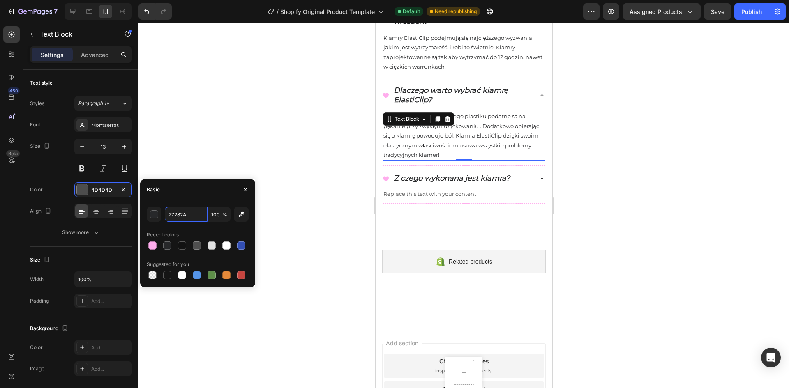
scroll to position [566, 0]
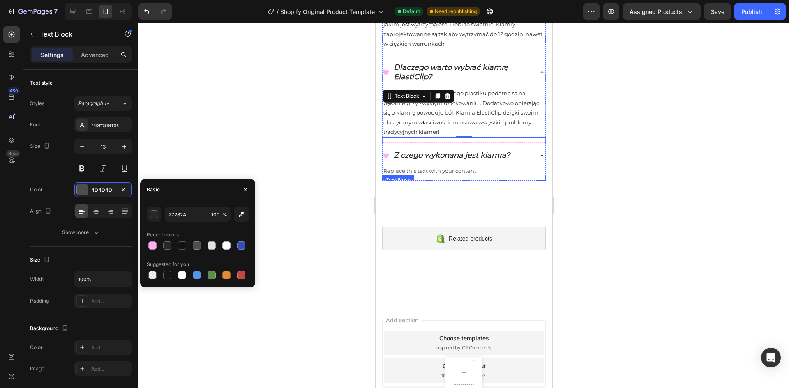
click at [410, 175] on p "Replace this text with your content" at bounding box center [463, 171] width 161 height 7
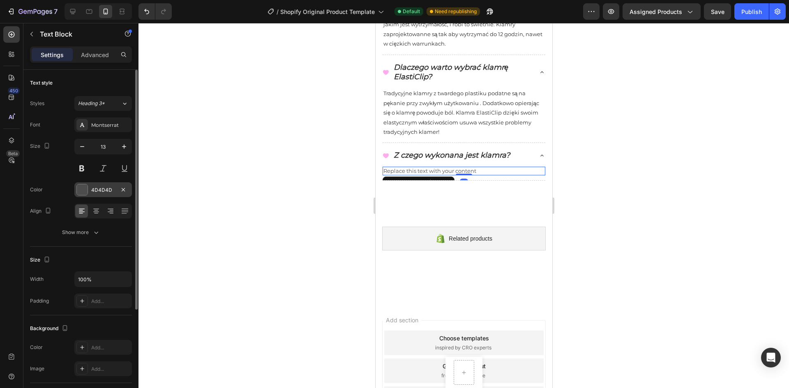
click at [103, 186] on div "4D4D4D" at bounding box center [103, 189] width 58 height 15
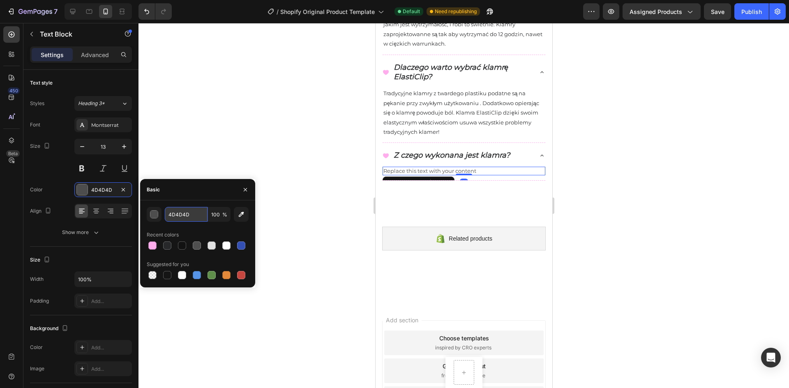
click at [196, 215] on input "4D4D4D" at bounding box center [186, 214] width 43 height 15
paste input "27282A"
type input "27282A"
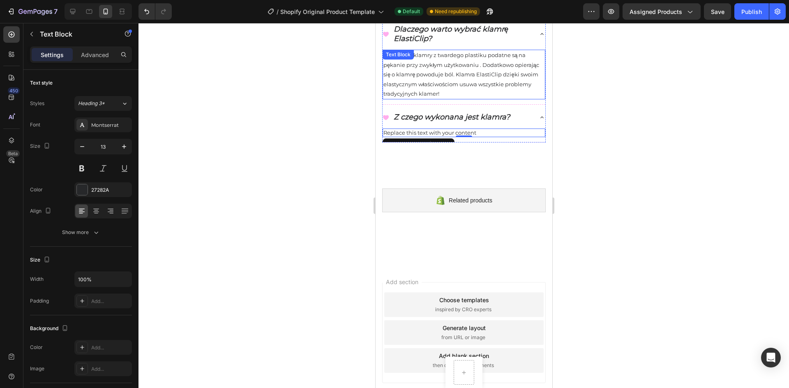
scroll to position [607, 0]
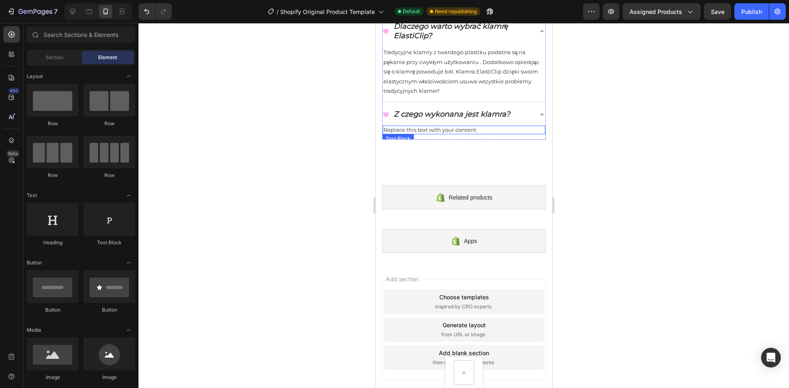
click at [463, 134] on div "Replace this text with your content" at bounding box center [463, 130] width 163 height 9
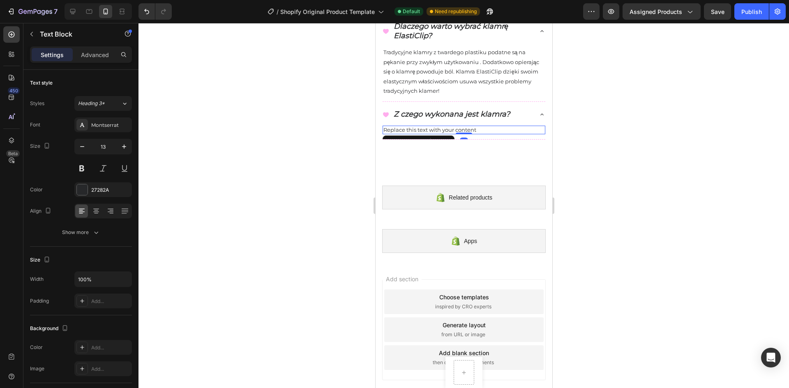
click at [666, 228] on div at bounding box center [463, 205] width 650 height 365
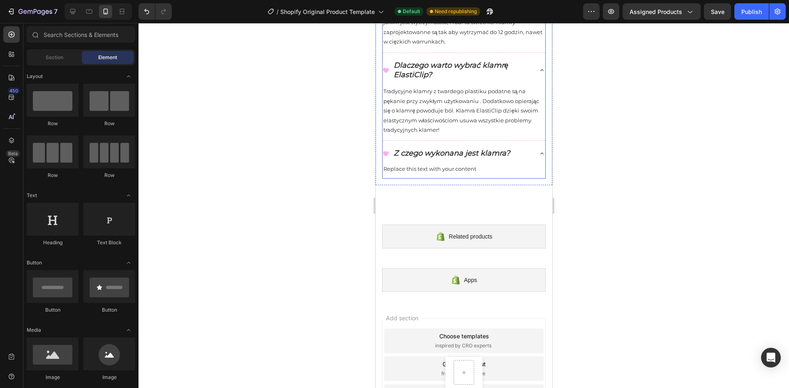
scroll to position [566, 0]
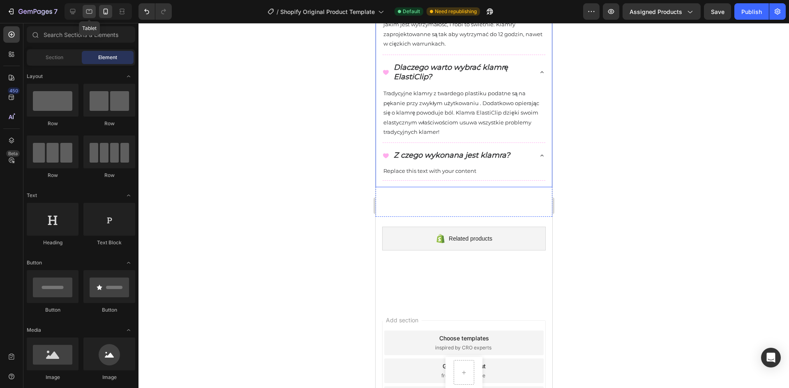
click at [93, 8] on icon at bounding box center [89, 11] width 8 height 8
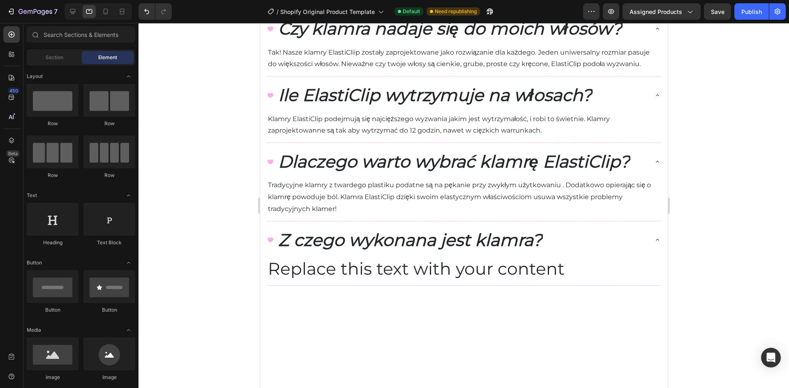
scroll to position [650, 0]
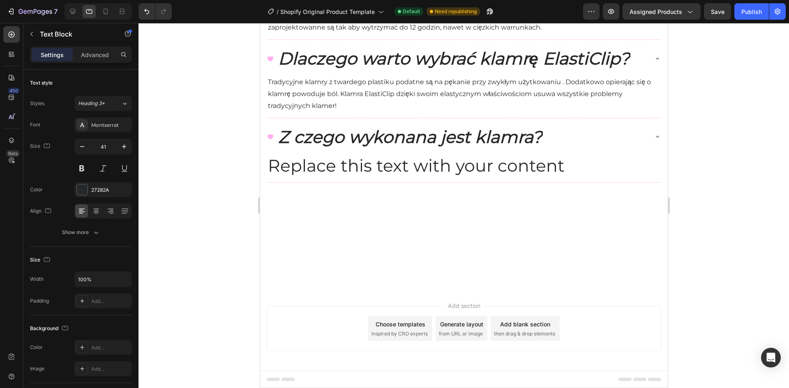
scroll to position [896, 0]
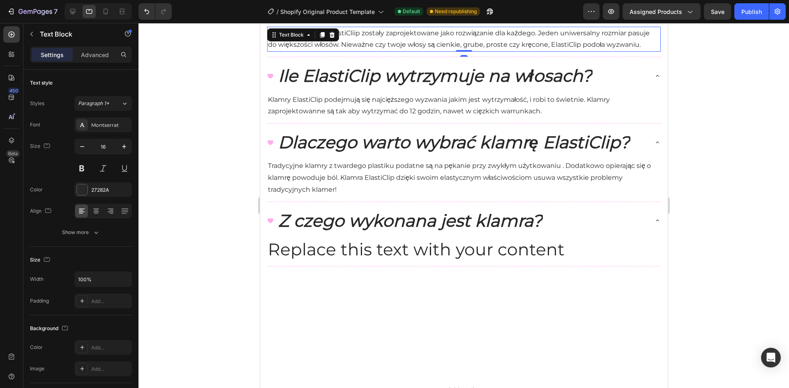
scroll to position [691, 0]
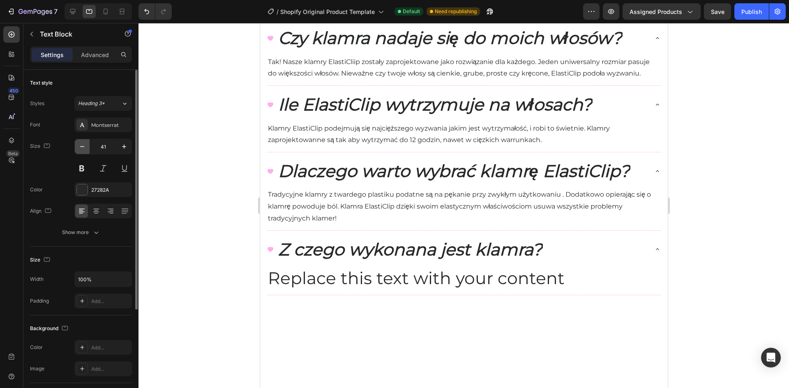
click at [87, 146] on button "button" at bounding box center [82, 146] width 15 height 15
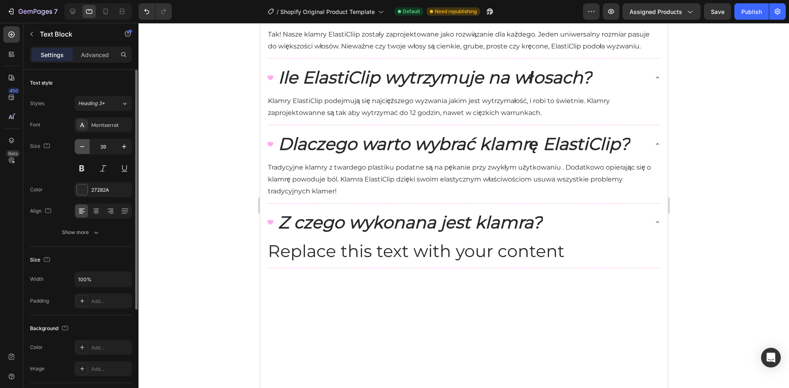
click at [87, 146] on button "button" at bounding box center [82, 146] width 15 height 15
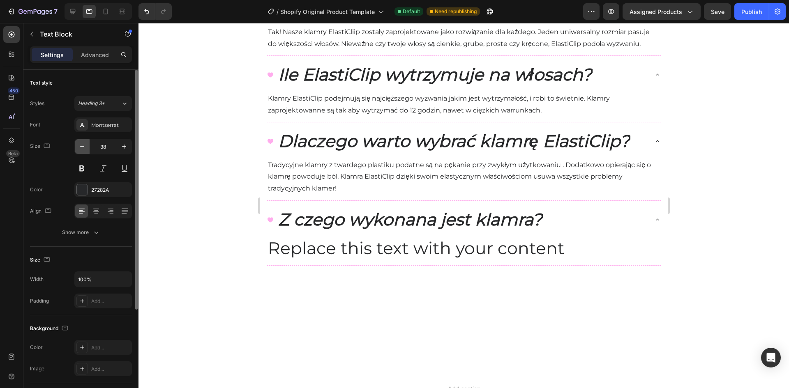
click at [87, 146] on button "button" at bounding box center [82, 146] width 15 height 15
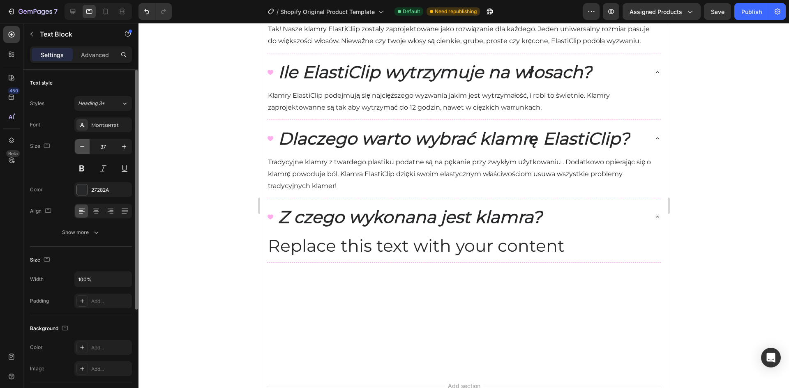
click at [87, 146] on button "button" at bounding box center [82, 146] width 15 height 15
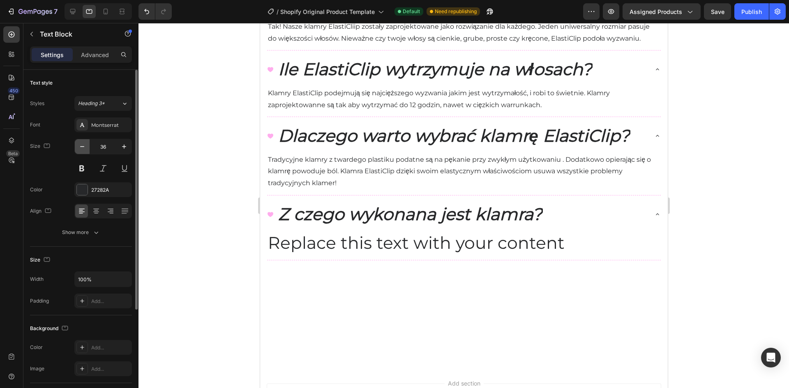
click at [87, 146] on button "button" at bounding box center [82, 146] width 15 height 15
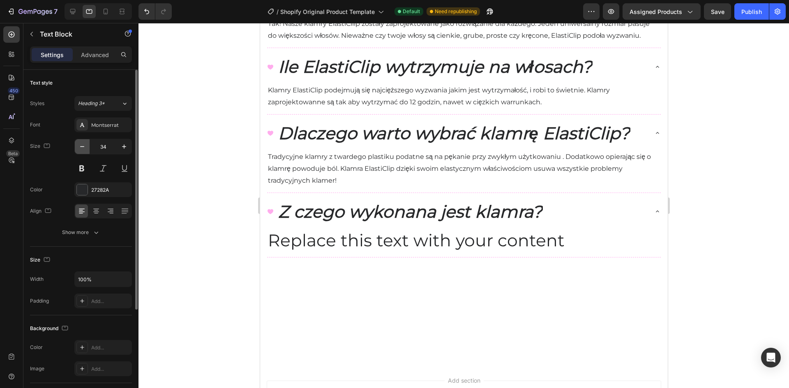
click at [87, 146] on button "button" at bounding box center [82, 146] width 15 height 15
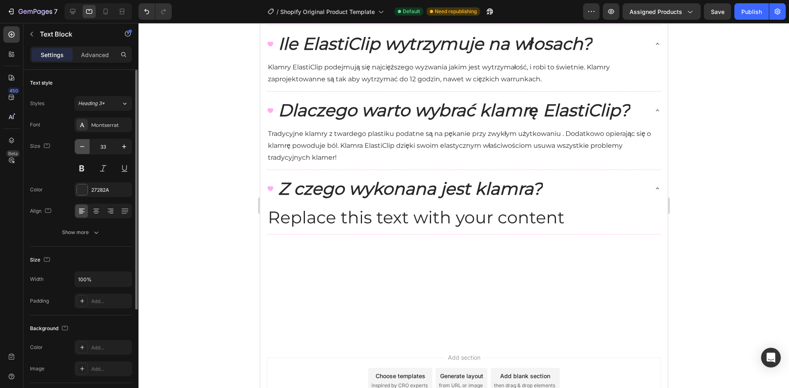
click at [87, 146] on button "button" at bounding box center [82, 146] width 15 height 15
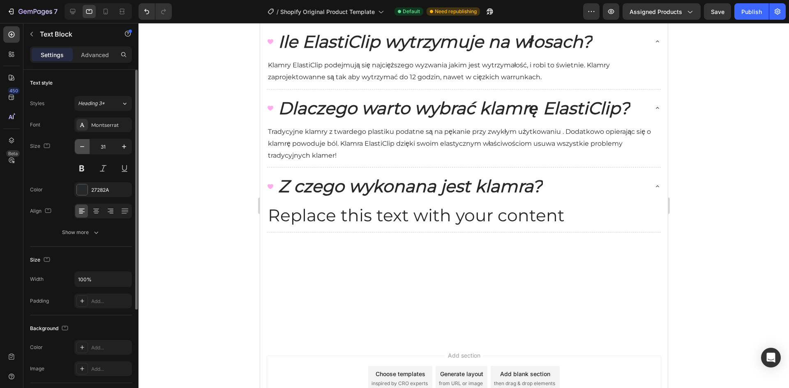
click at [87, 146] on button "button" at bounding box center [82, 146] width 15 height 15
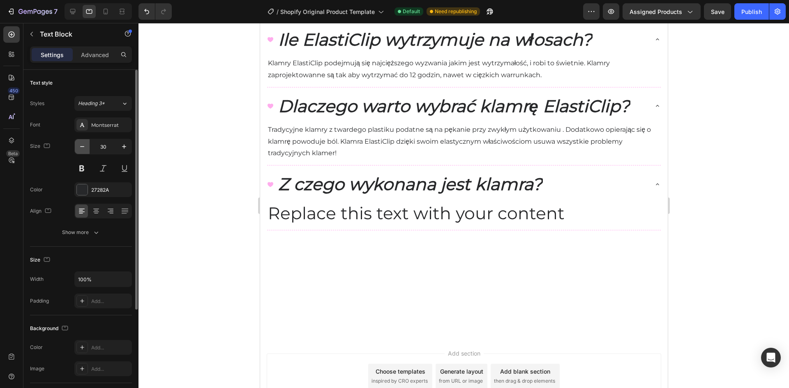
click at [86, 146] on button "button" at bounding box center [82, 146] width 15 height 15
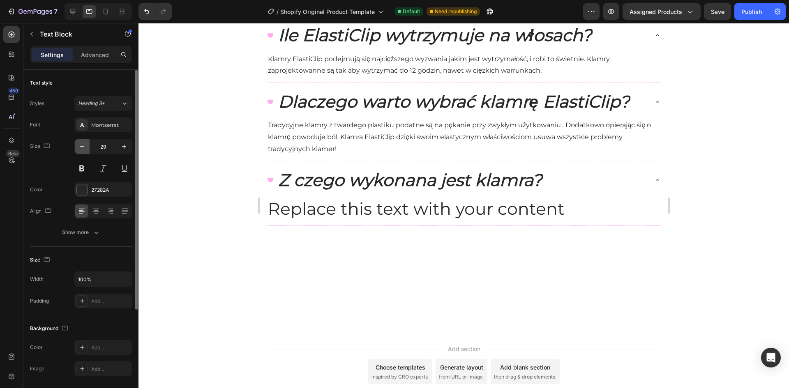
click at [85, 146] on icon "button" at bounding box center [82, 147] width 8 height 8
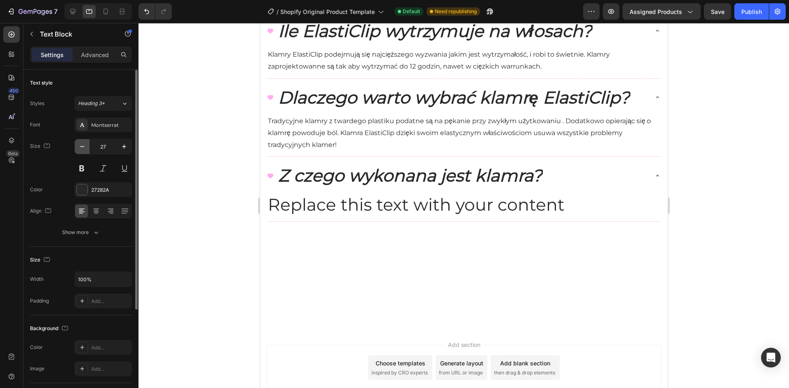
click at [85, 146] on icon "button" at bounding box center [82, 147] width 8 height 8
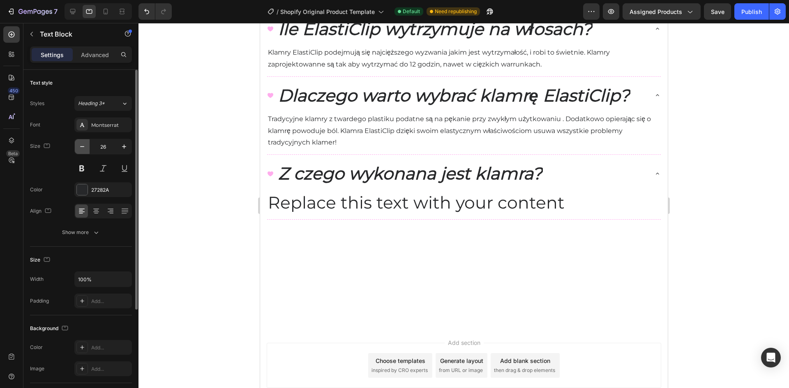
click at [85, 146] on icon "button" at bounding box center [82, 147] width 8 height 8
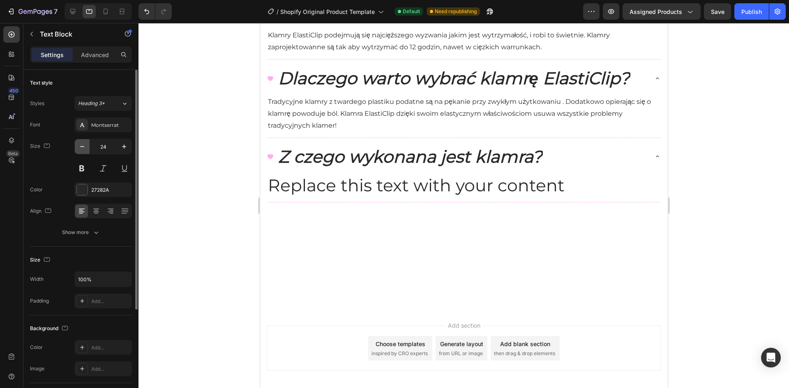
click at [85, 146] on icon "button" at bounding box center [82, 147] width 8 height 8
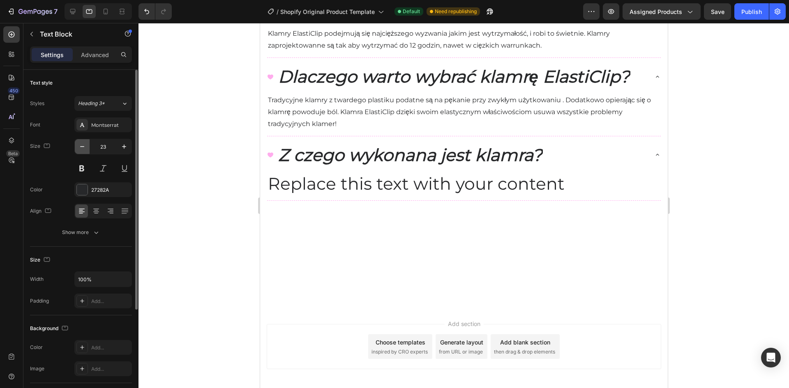
click at [85, 146] on icon "button" at bounding box center [82, 147] width 8 height 8
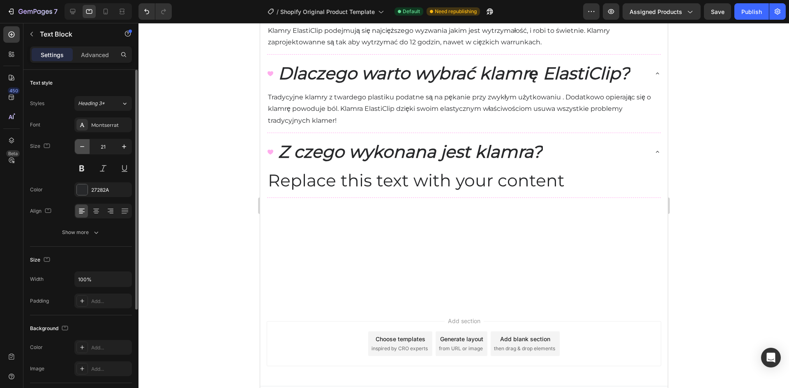
click at [85, 146] on icon "button" at bounding box center [82, 147] width 8 height 8
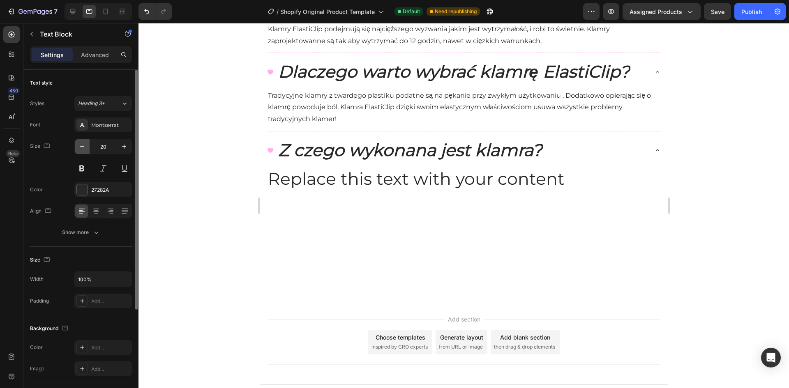
click at [85, 146] on icon "button" at bounding box center [82, 147] width 8 height 8
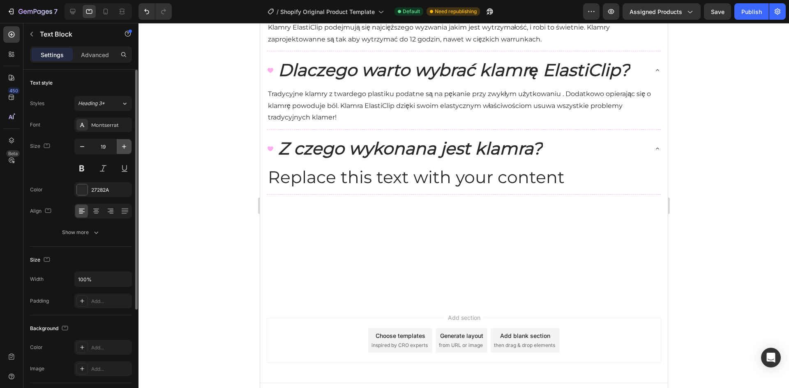
click at [120, 150] on icon "button" at bounding box center [124, 147] width 8 height 8
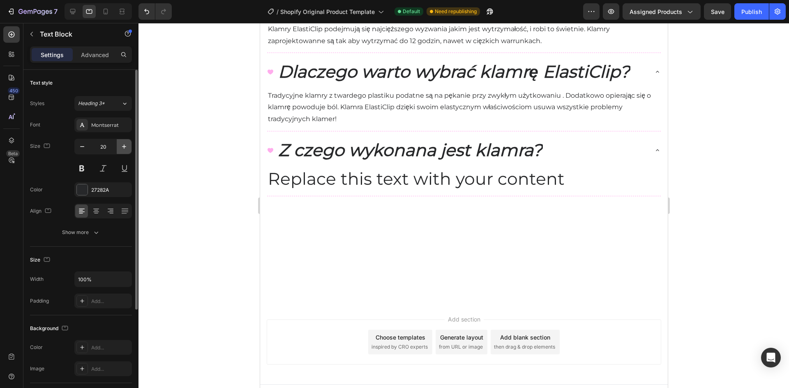
click at [120, 150] on icon "button" at bounding box center [124, 147] width 8 height 8
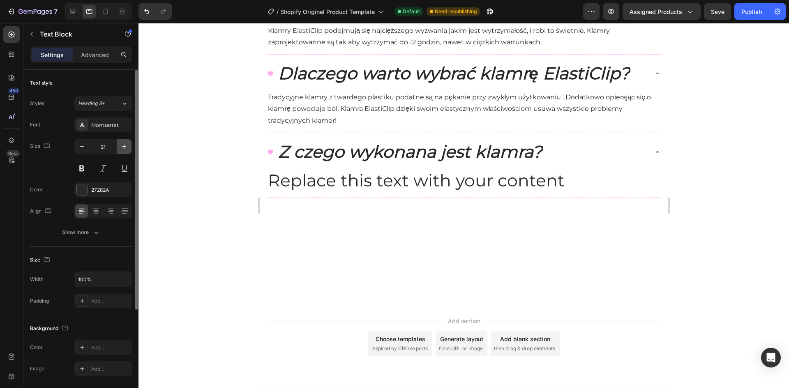
click at [120, 150] on icon "button" at bounding box center [124, 147] width 8 height 8
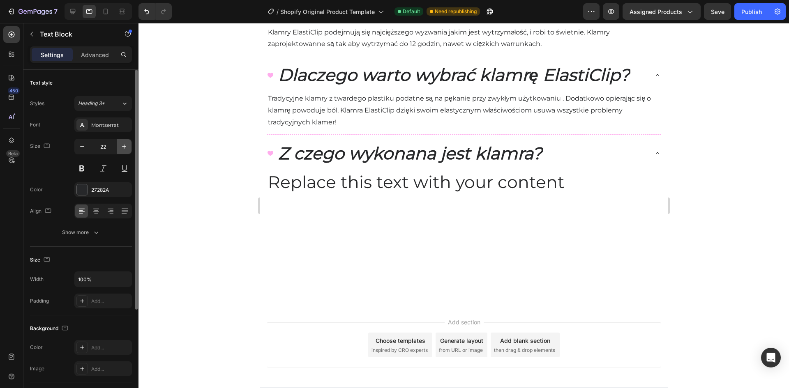
click at [120, 150] on icon "button" at bounding box center [124, 147] width 8 height 8
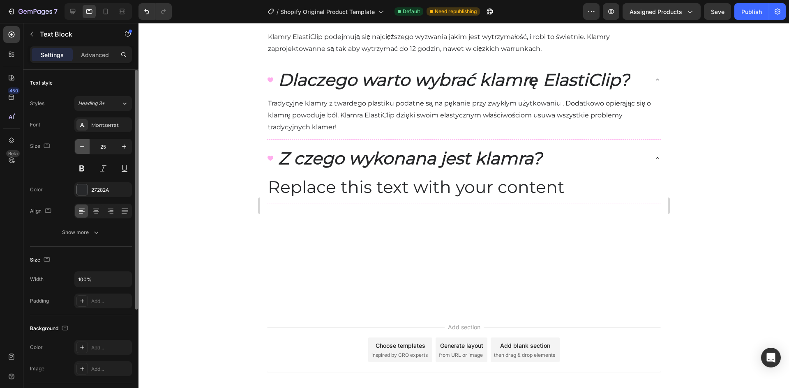
click at [86, 149] on button "button" at bounding box center [82, 146] width 15 height 15
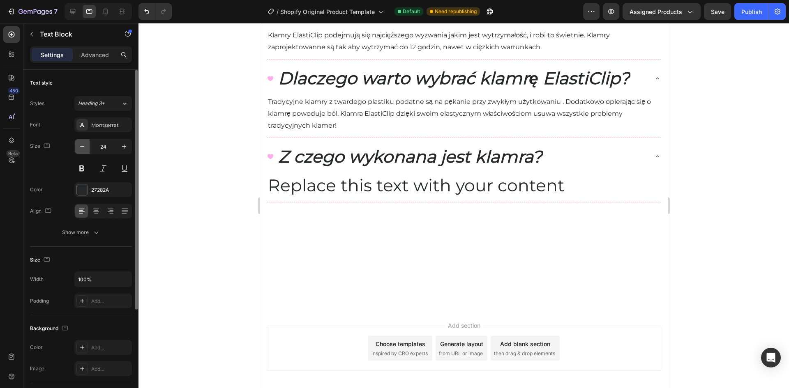
click at [86, 149] on button "button" at bounding box center [82, 146] width 15 height 15
type input "23"
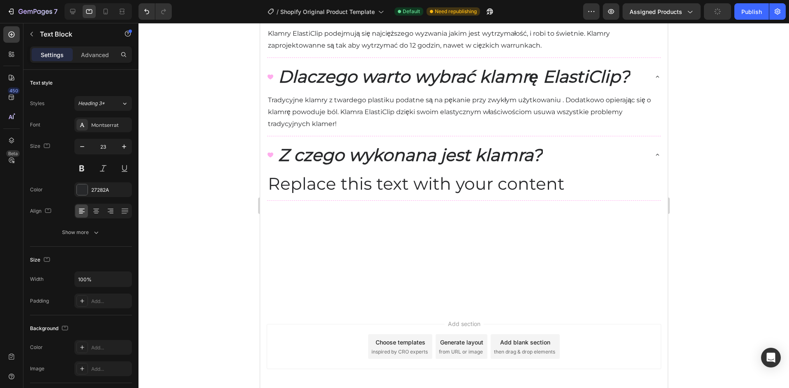
click at [86, 146] on button "button" at bounding box center [82, 146] width 15 height 15
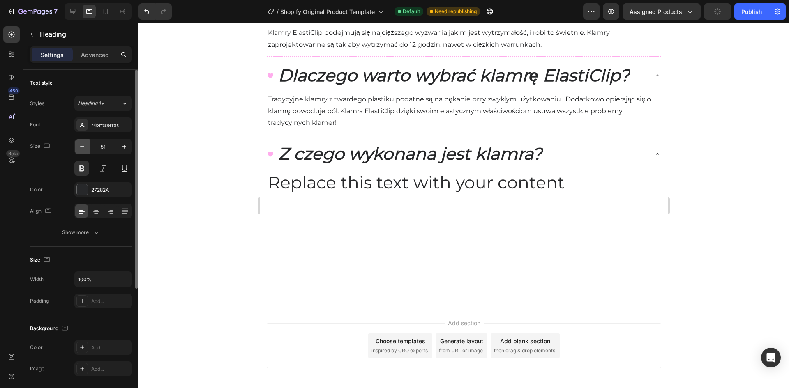
click at [86, 146] on button "button" at bounding box center [82, 146] width 15 height 15
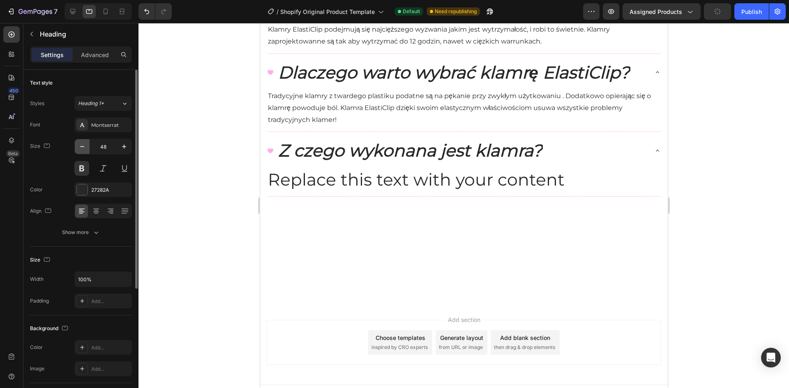
click at [86, 146] on button "button" at bounding box center [82, 146] width 15 height 15
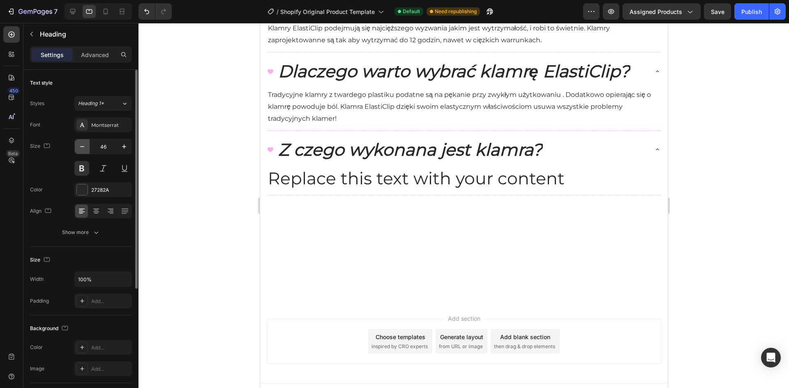
click at [86, 146] on button "button" at bounding box center [82, 146] width 15 height 15
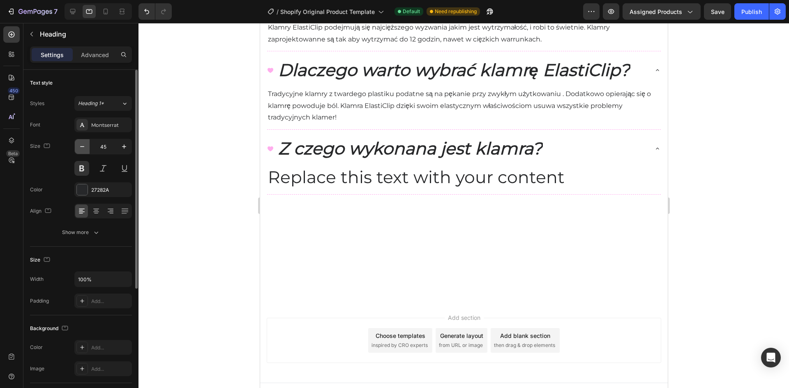
click at [86, 146] on button "button" at bounding box center [82, 146] width 15 height 15
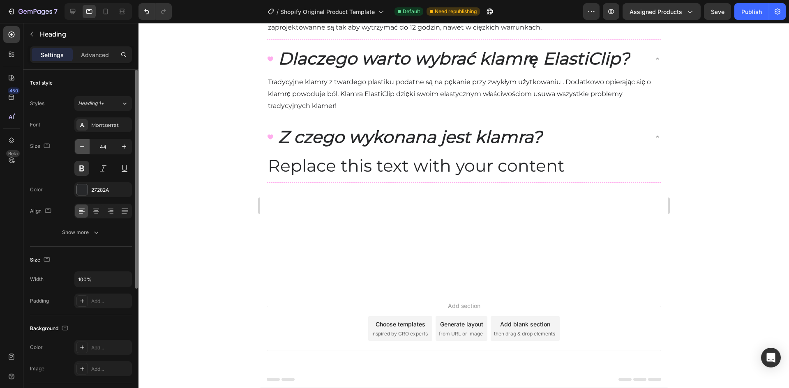
click at [86, 146] on button "button" at bounding box center [82, 146] width 15 height 15
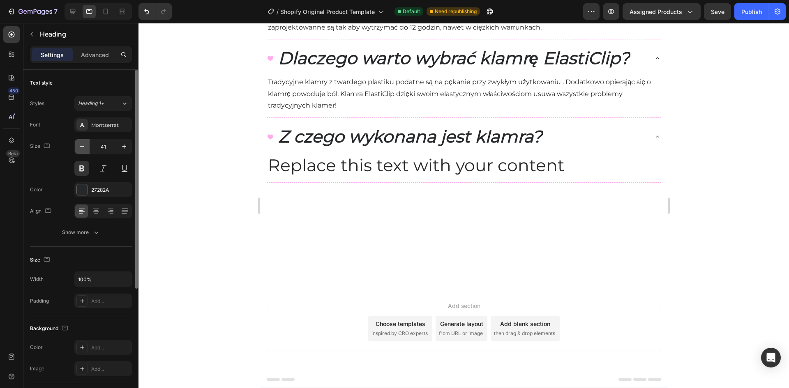
click at [86, 146] on button "button" at bounding box center [82, 146] width 15 height 15
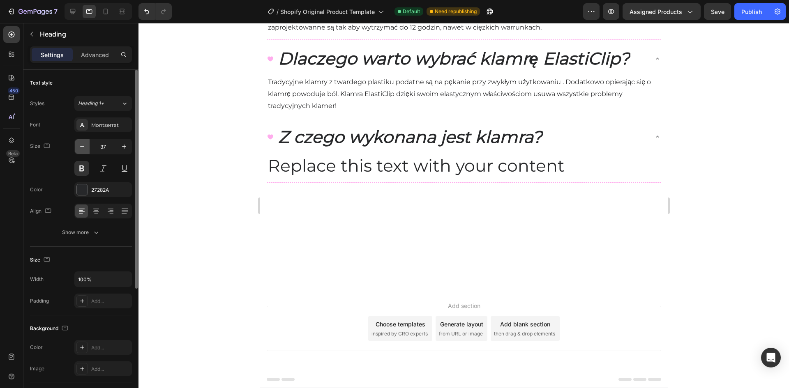
click at [86, 146] on button "button" at bounding box center [82, 146] width 15 height 15
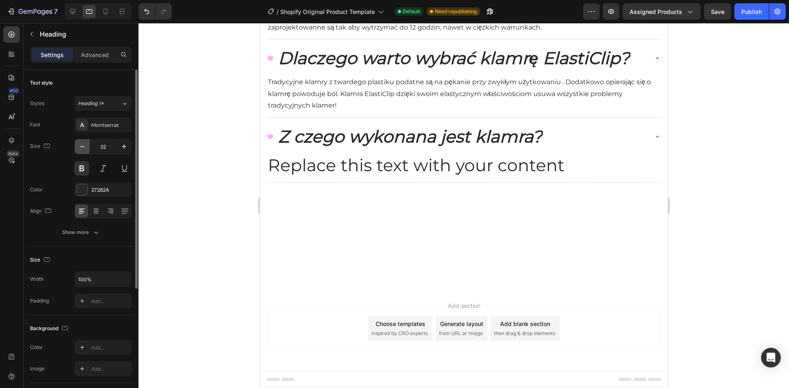
click at [86, 146] on button "button" at bounding box center [82, 146] width 15 height 15
click at [85, 146] on icon "button" at bounding box center [82, 147] width 8 height 8
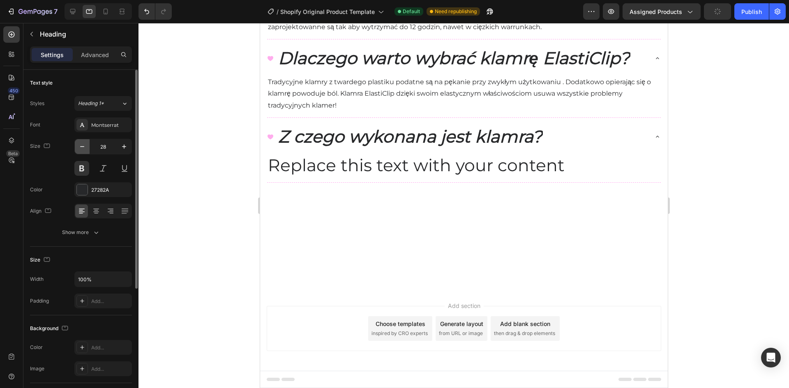
type input "27"
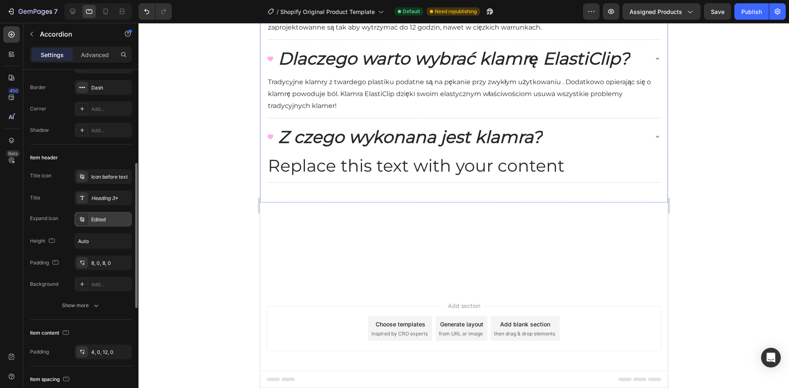
scroll to position [123, 0]
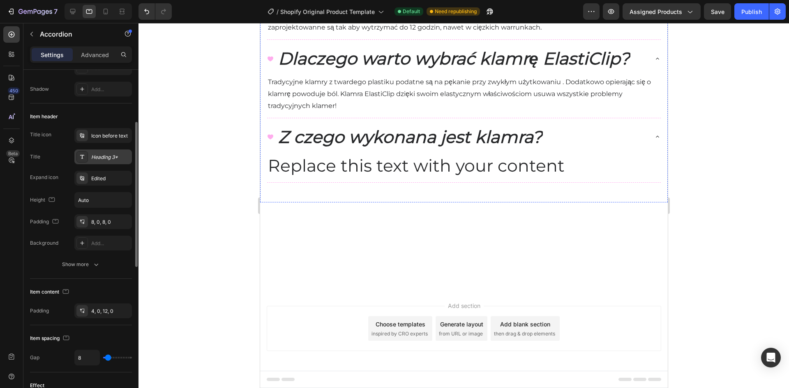
click at [82, 159] on icon at bounding box center [82, 157] width 7 height 7
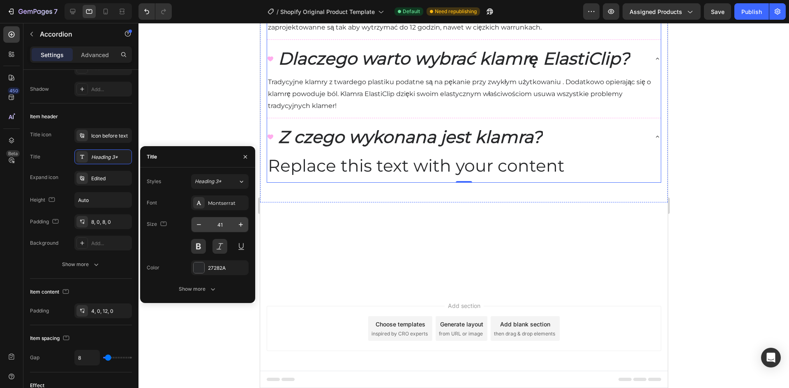
click at [222, 228] on input "41" at bounding box center [219, 224] width 27 height 15
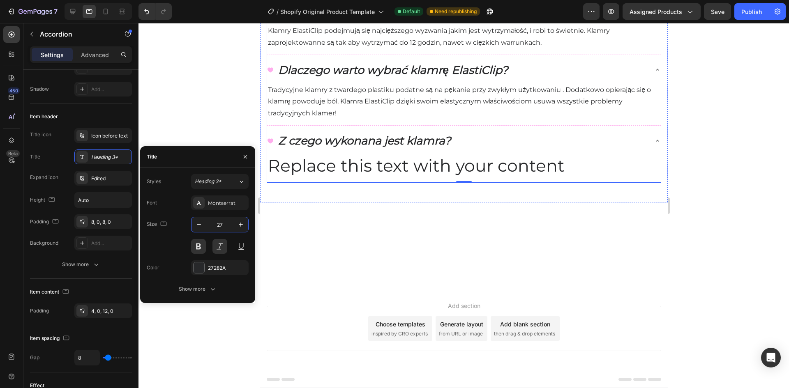
type input "27"
click at [192, 109] on div at bounding box center [463, 205] width 650 height 365
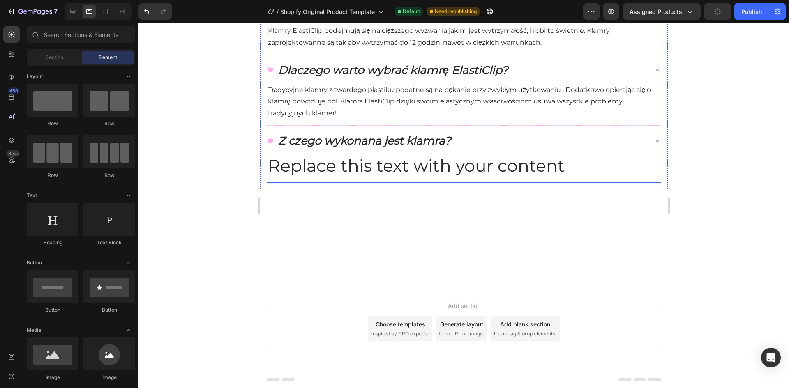
scroll to position [814, 0]
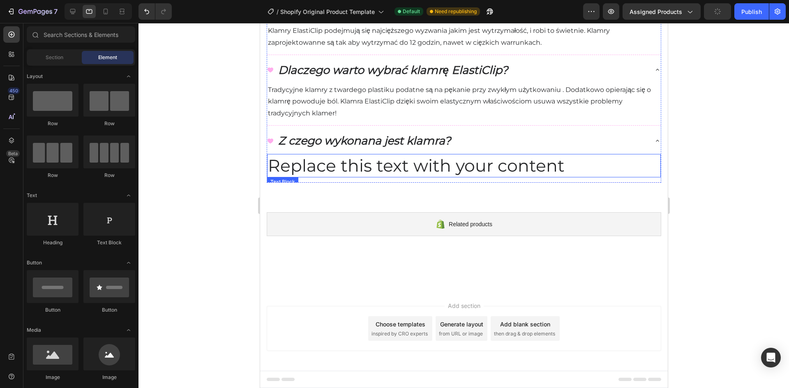
click at [341, 177] on p "Replace this text with your content" at bounding box center [463, 166] width 392 height 22
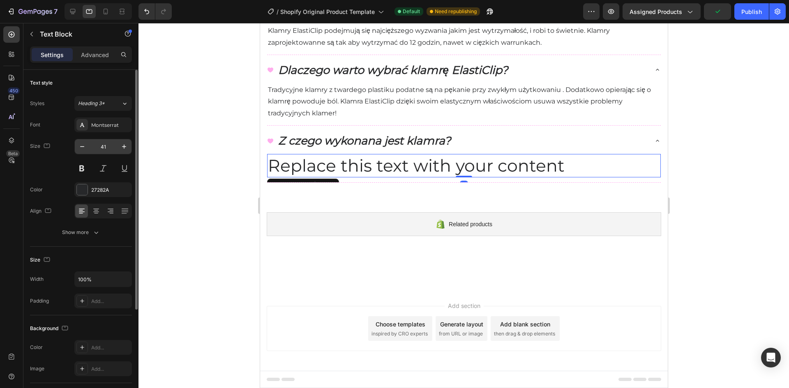
click at [112, 150] on input "41" at bounding box center [103, 146] width 27 height 15
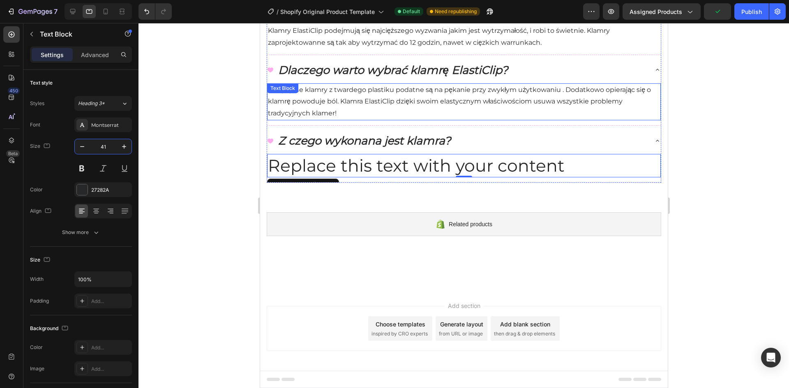
click at [325, 120] on p "Tradycyjne klamry z twardego plastiku podatne są na pękanie przy zwykłym użytko…" at bounding box center [463, 101] width 392 height 35
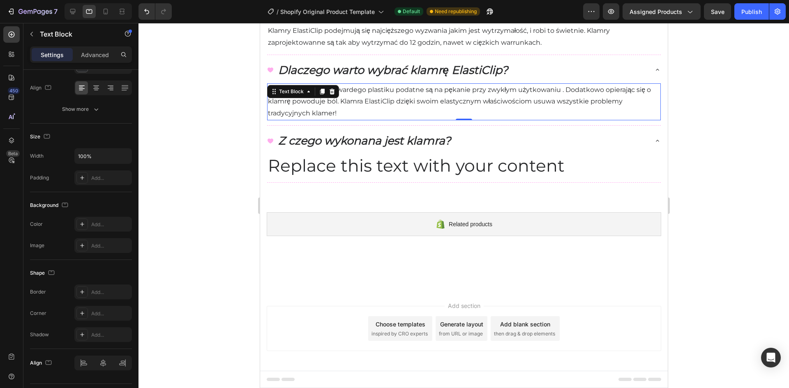
click at [304, 120] on p "Tradycyjne klamry z twardego plastiku podatne są na pękanie przy zwykłym użytko…" at bounding box center [463, 101] width 392 height 35
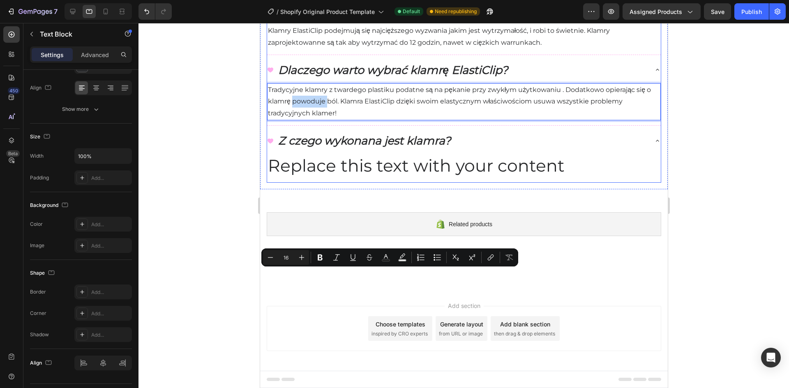
click at [342, 177] on p "Replace this text with your content" at bounding box center [463, 166] width 392 height 22
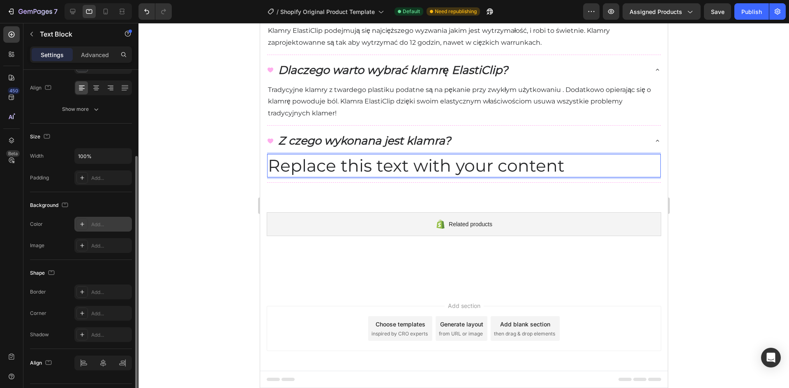
scroll to position [0, 0]
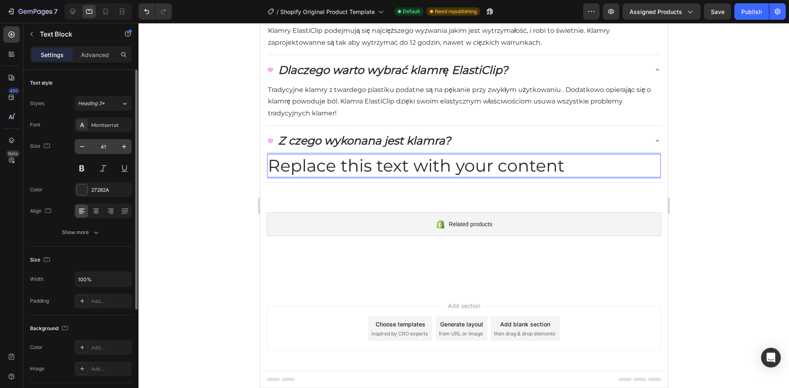
click at [101, 153] on input "41" at bounding box center [103, 146] width 27 height 15
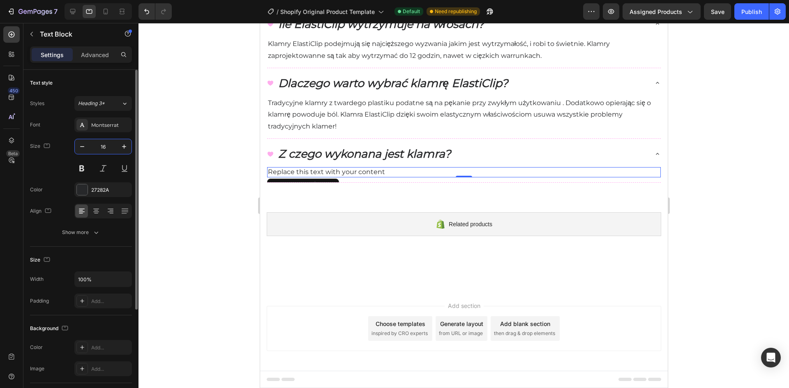
type input "16"
click at [215, 287] on div at bounding box center [463, 205] width 650 height 365
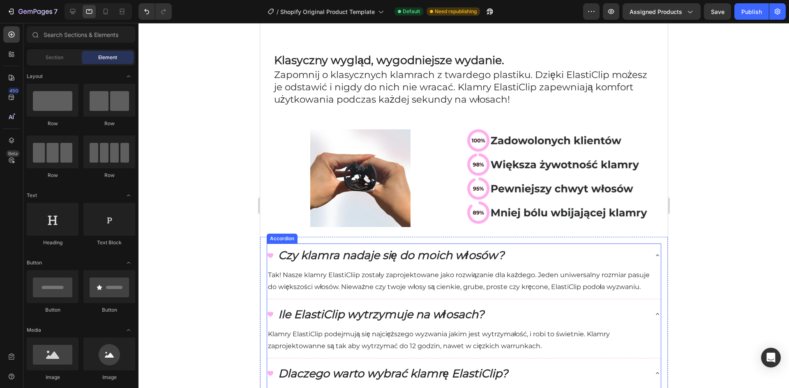
scroll to position [280, 0]
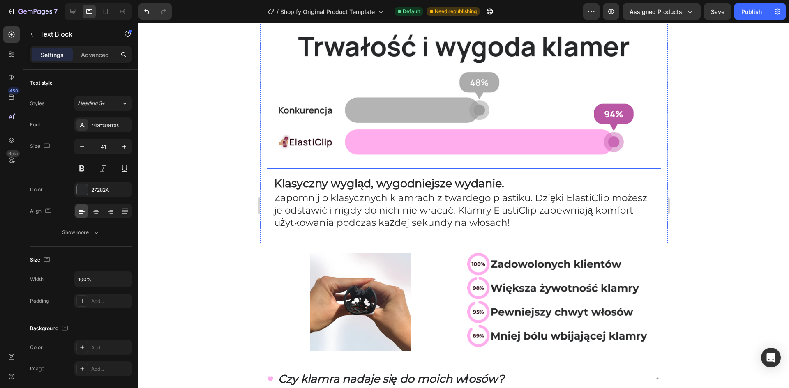
scroll to position [486, 0]
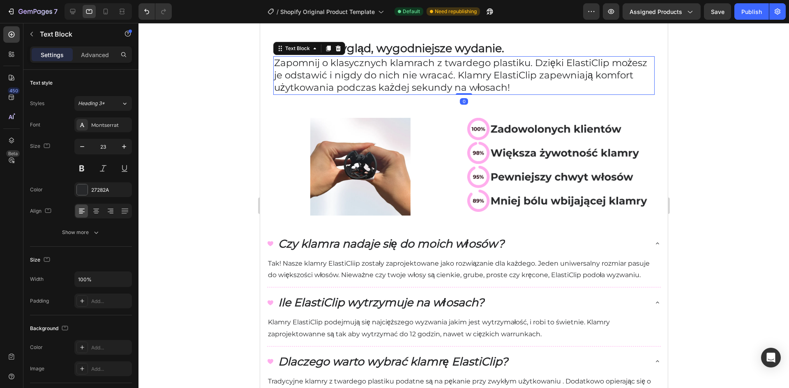
click at [320, 94] on p "Zapomnij o klasycznych klamrach z twardego plastiku. Dzięki ElastiClip możesz j…" at bounding box center [464, 75] width 380 height 37
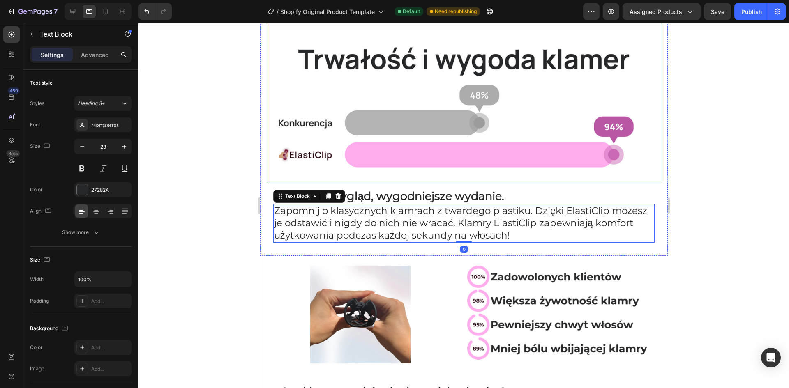
scroll to position [321, 0]
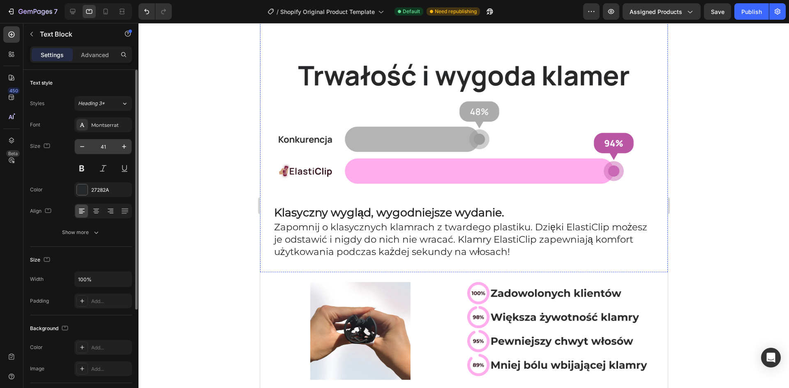
click at [108, 143] on input "41" at bounding box center [103, 146] width 27 height 15
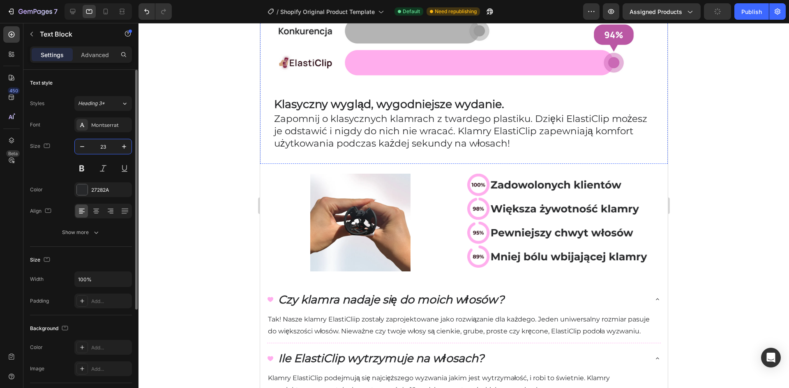
type input "23"
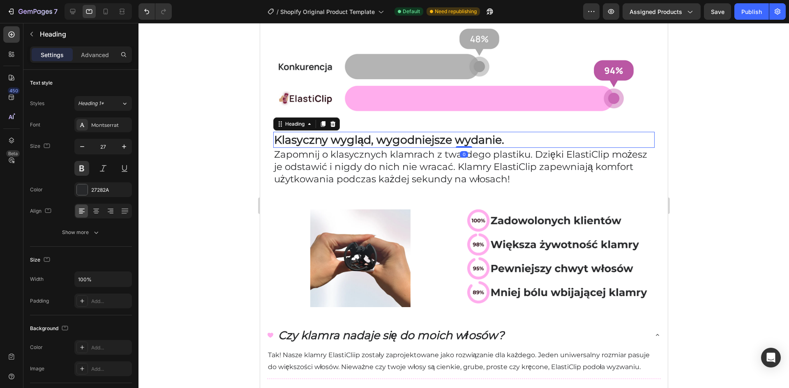
click at [316, 148] on h2 "Klasyczny wygląd, wygodniejsze wydanie." at bounding box center [463, 140] width 381 height 16
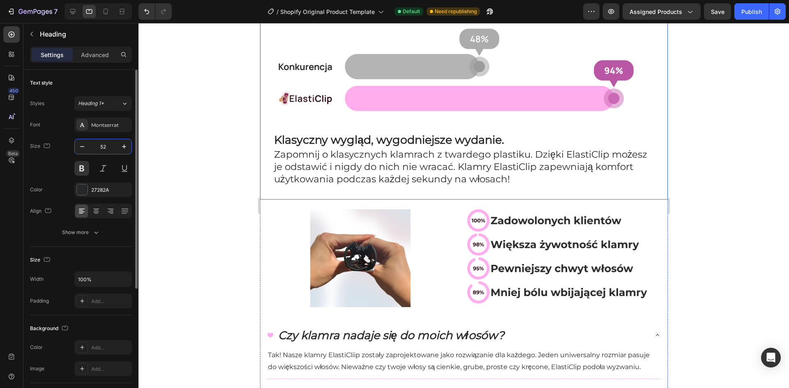
click at [109, 145] on input "52" at bounding box center [103, 146] width 27 height 15
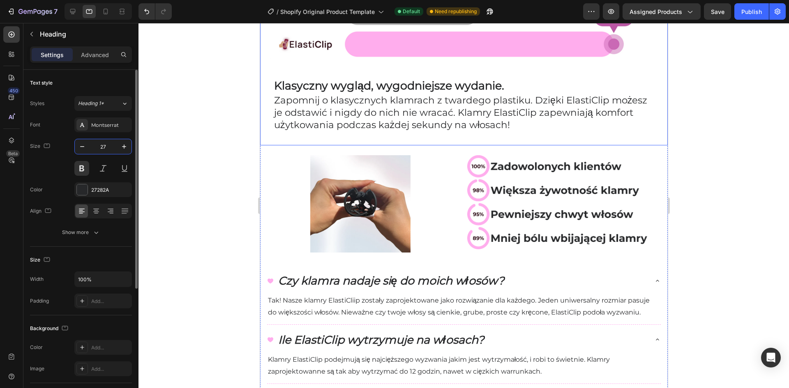
type input "27"
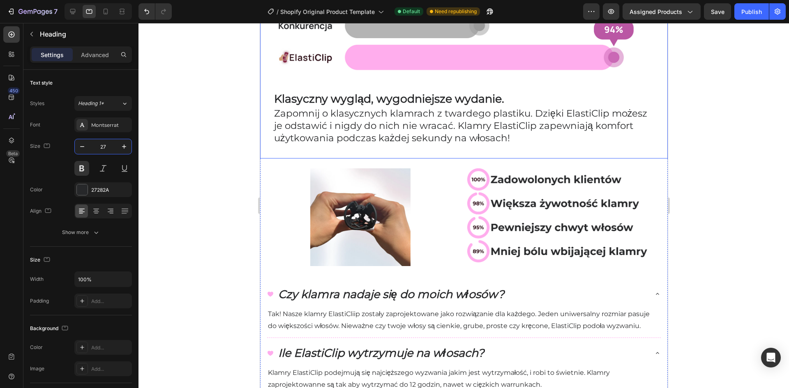
click at [203, 179] on div at bounding box center [463, 205] width 650 height 365
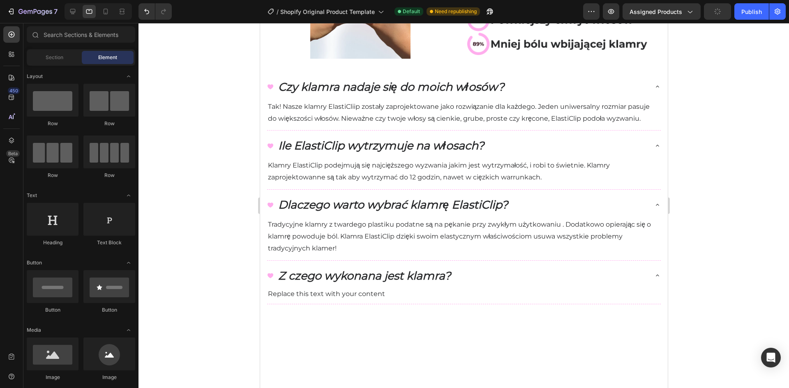
scroll to position [531, 0]
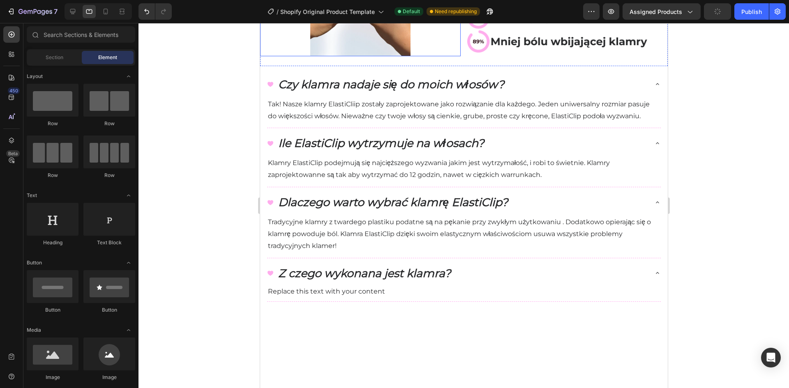
click at [228, 177] on div at bounding box center [463, 205] width 650 height 365
click at [73, 9] on icon at bounding box center [72, 11] width 5 height 5
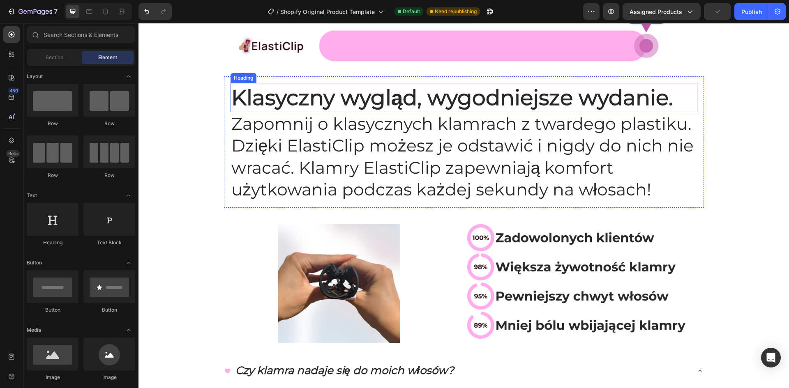
scroll to position [170, 0]
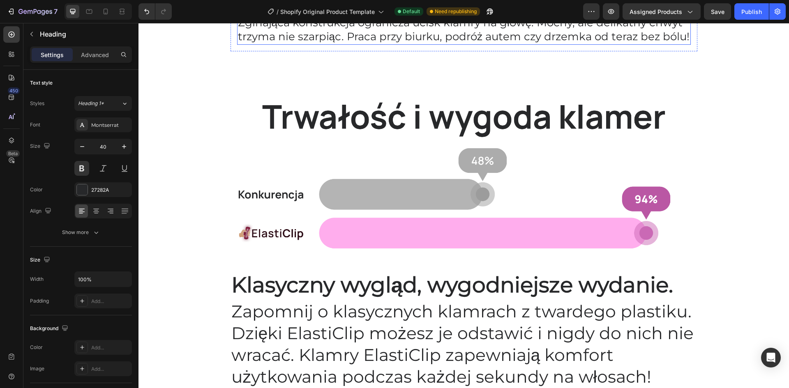
click at [320, 43] on span "Zginająca konstrukcja ogranicza ucisk klamry na głowę. Mocny, ale delikatny chw…" at bounding box center [463, 29] width 451 height 27
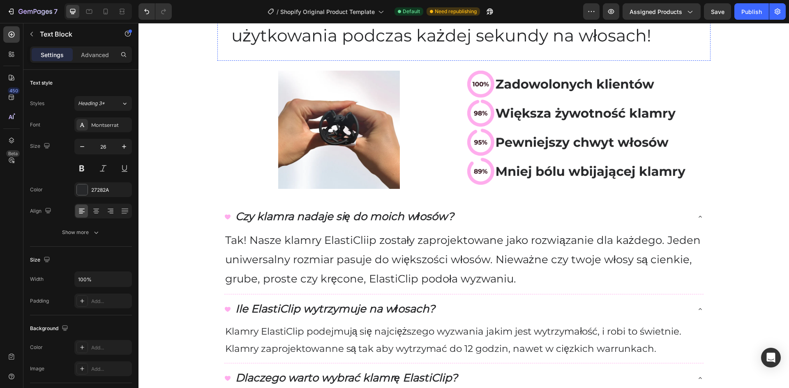
scroll to position [540, 0]
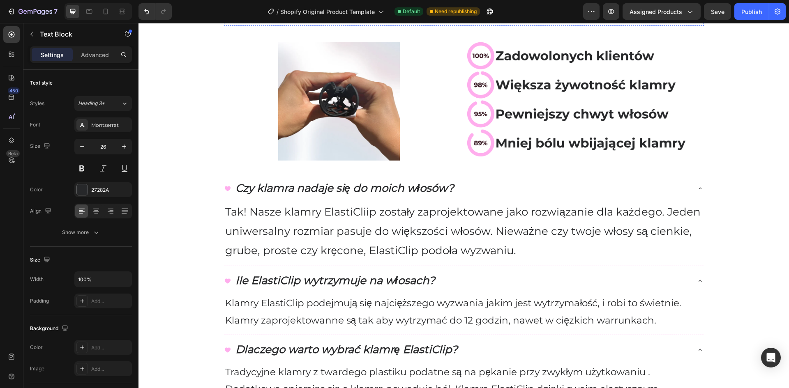
click at [176, 227] on div "Image Najwygodniejsze klamry do włosów - ElastiClip! Heading Row Zginająca kons…" at bounding box center [463, 16] width 650 height 918
click at [83, 147] on icon "button" at bounding box center [82, 147] width 8 height 8
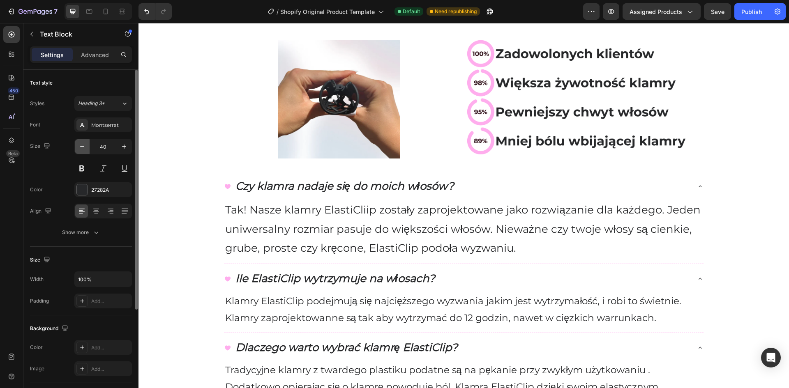
click at [83, 147] on icon "button" at bounding box center [82, 147] width 8 height 8
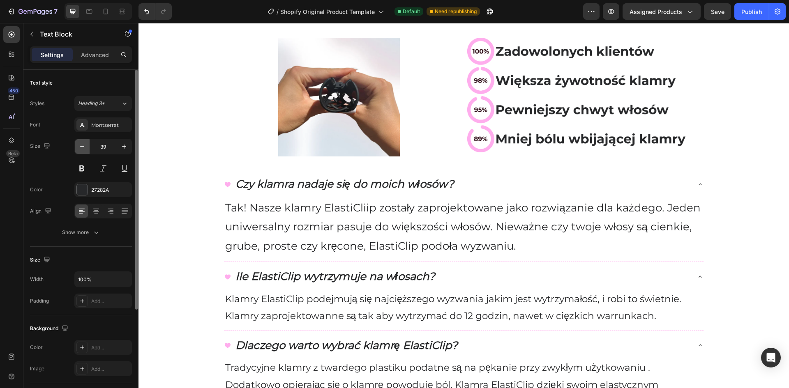
click at [83, 147] on icon "button" at bounding box center [82, 147] width 8 height 8
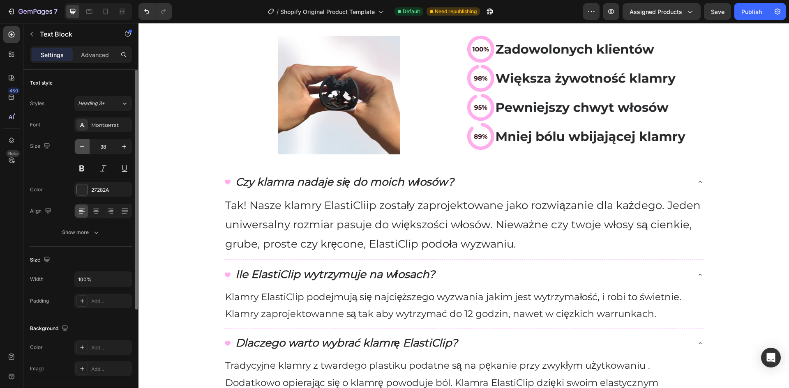
click at [83, 147] on icon "button" at bounding box center [82, 147] width 8 height 8
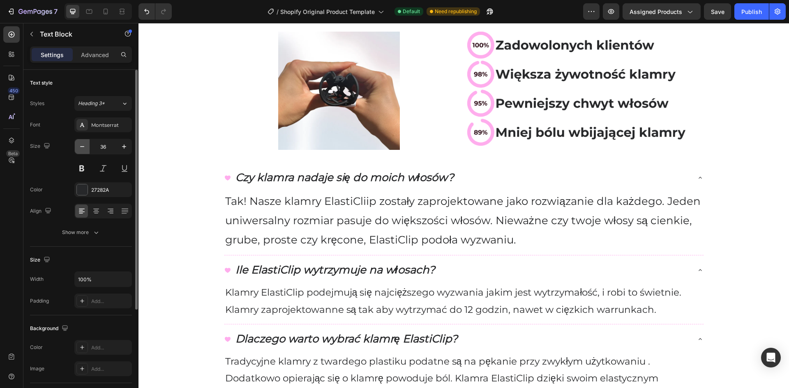
click at [83, 147] on icon "button" at bounding box center [82, 147] width 8 height 8
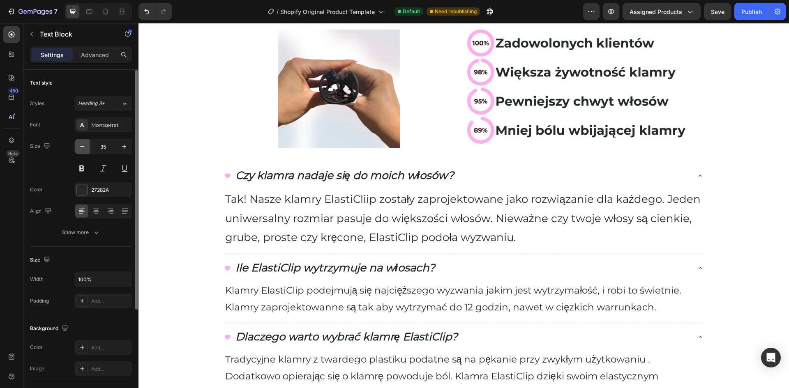
click at [83, 147] on icon "button" at bounding box center [82, 146] width 4 height 1
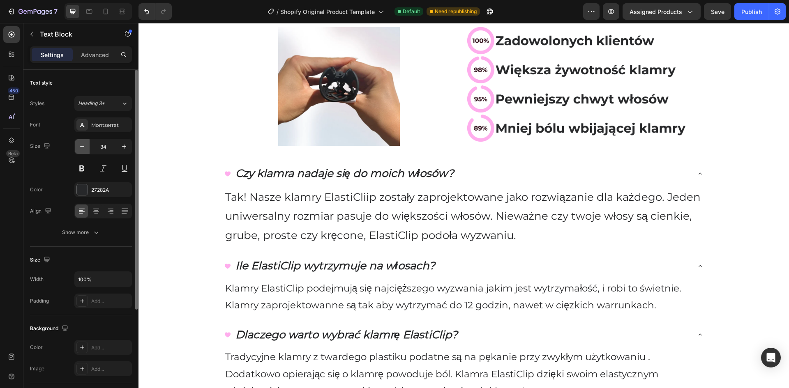
click at [83, 147] on icon "button" at bounding box center [82, 146] width 4 height 1
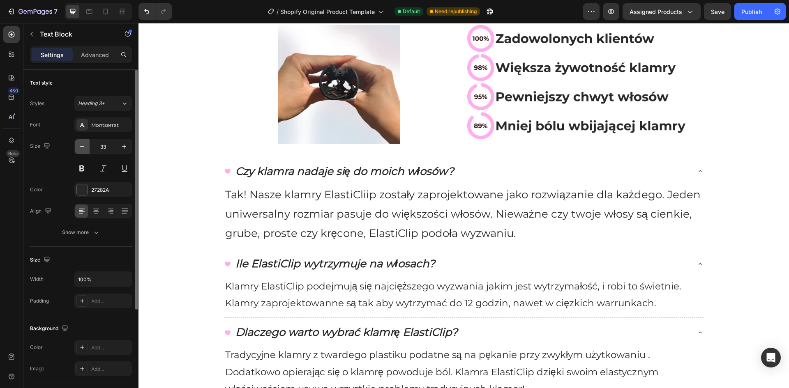
click at [83, 147] on icon "button" at bounding box center [82, 146] width 4 height 1
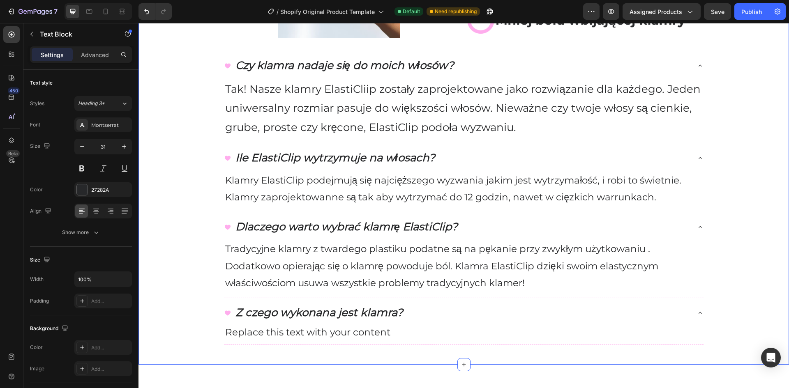
scroll to position [622, 0]
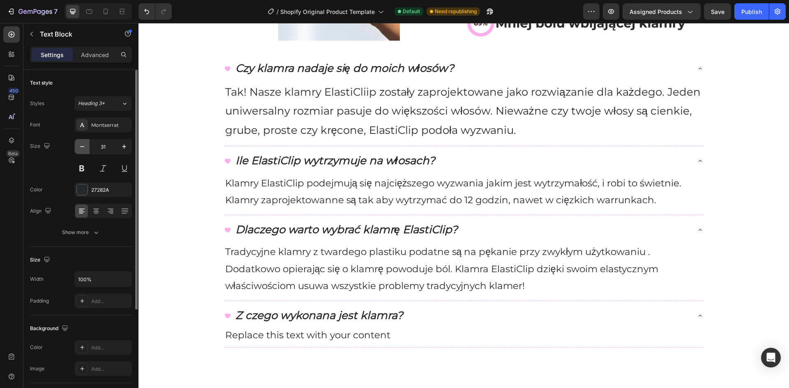
click at [85, 147] on icon "button" at bounding box center [82, 147] width 8 height 8
type input "30"
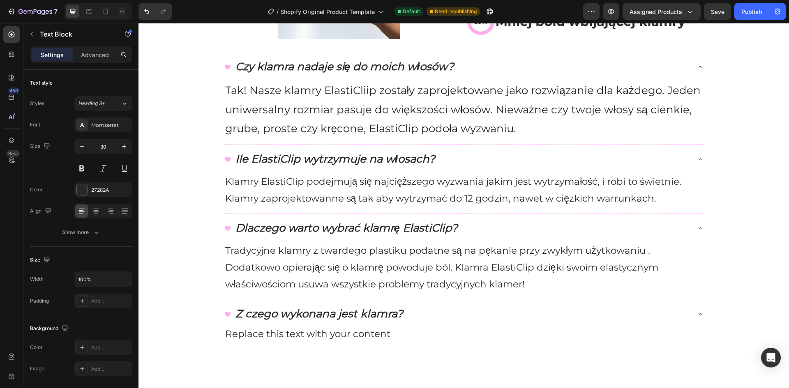
click at [85, 148] on icon "button" at bounding box center [82, 147] width 8 height 8
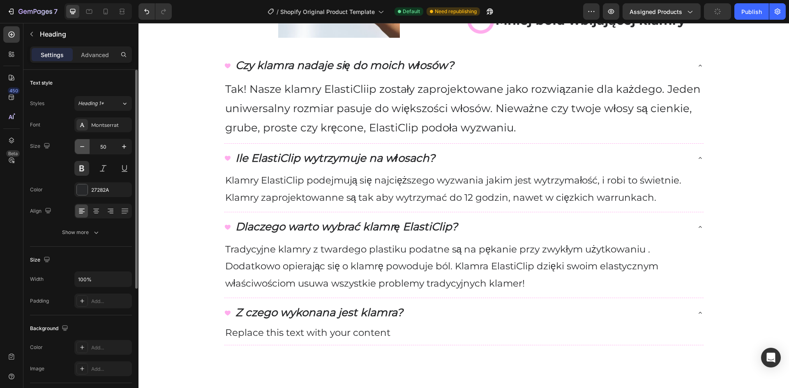
click at [85, 148] on icon "button" at bounding box center [82, 147] width 8 height 8
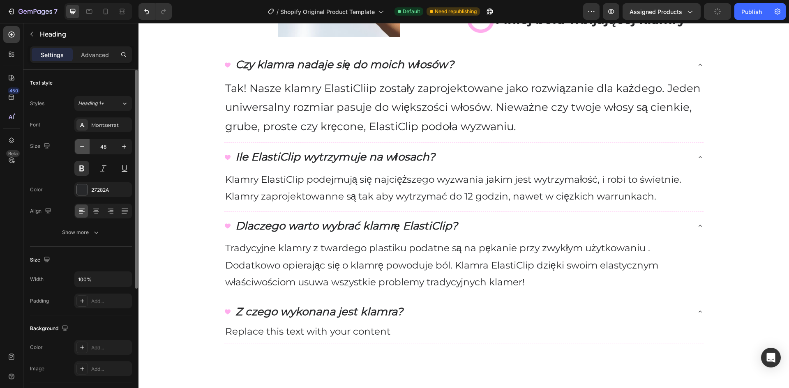
click at [85, 148] on icon "button" at bounding box center [82, 147] width 8 height 8
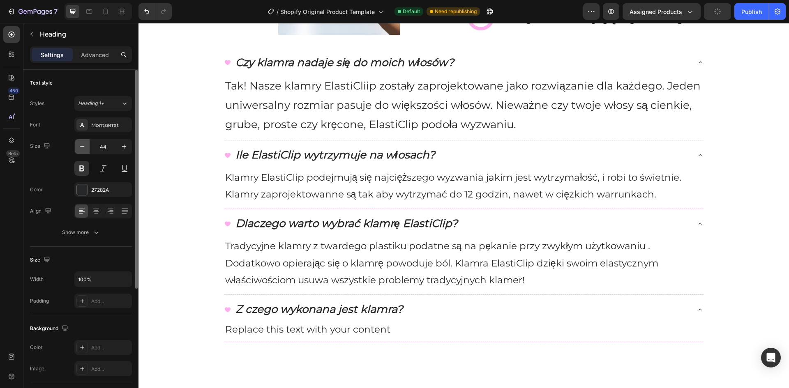
click at [85, 148] on icon "button" at bounding box center [82, 147] width 8 height 8
type input "40"
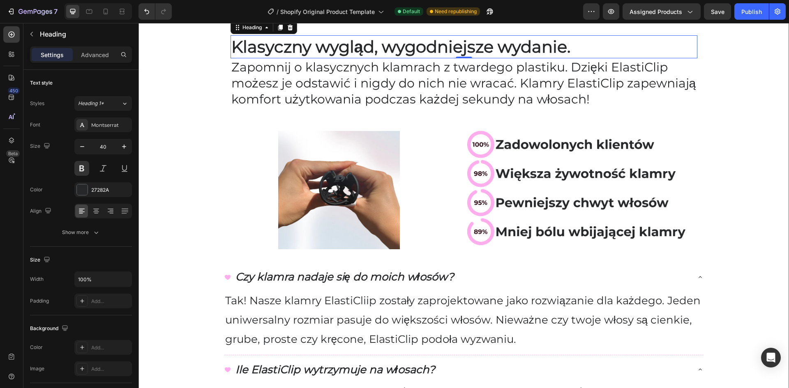
scroll to position [375, 0]
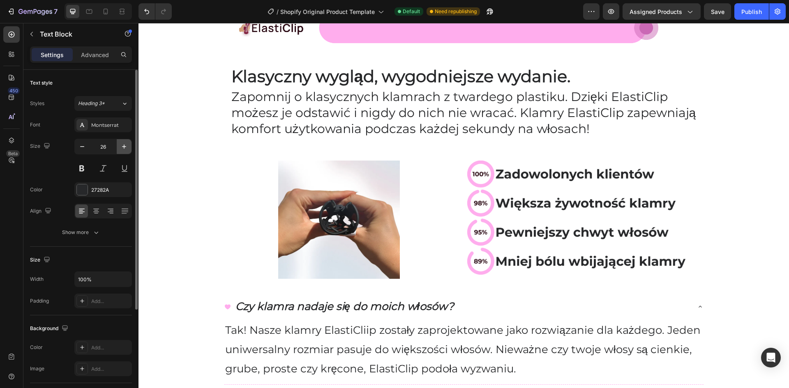
click at [121, 147] on icon "button" at bounding box center [124, 147] width 8 height 8
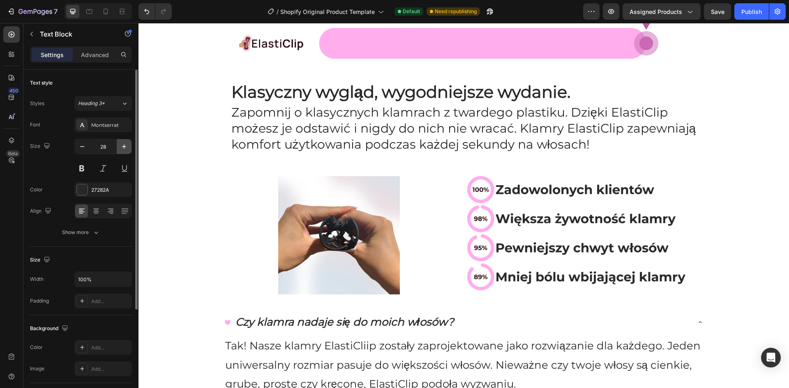
click at [121, 147] on icon "button" at bounding box center [124, 147] width 8 height 8
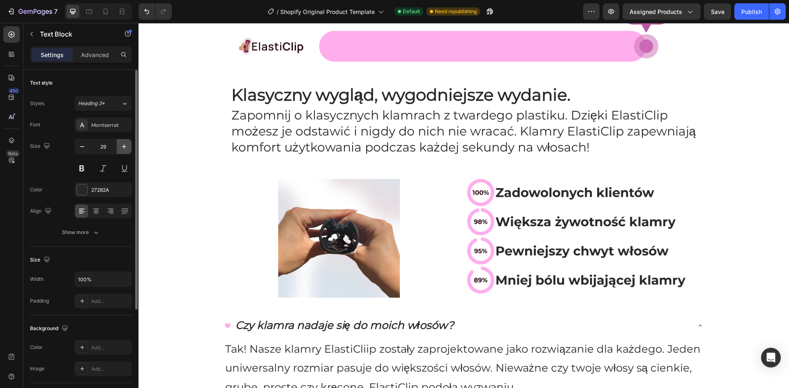
click at [121, 147] on icon "button" at bounding box center [124, 147] width 8 height 8
type input "30"
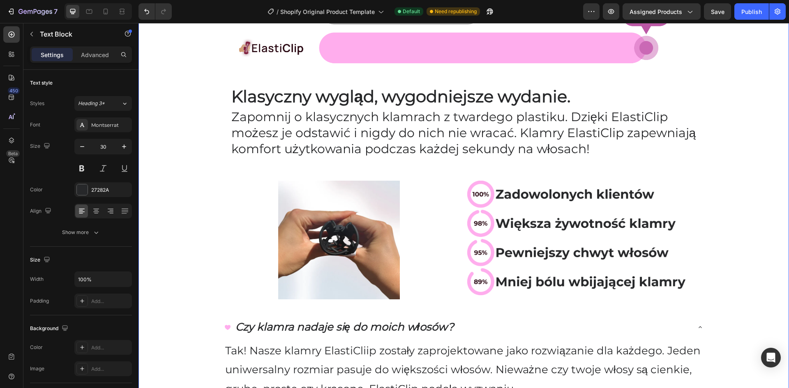
click at [193, 154] on div "Image Najwygodniejsze klamry do włosów - ElastiClip! Heading Row Zginająca kons…" at bounding box center [463, 167] width 650 height 892
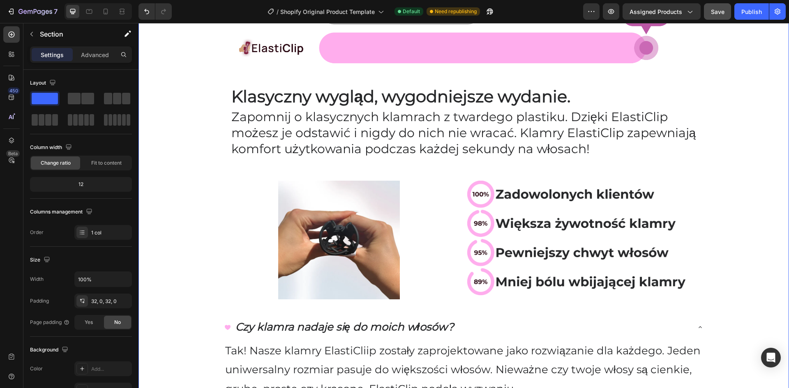
click at [725, 12] on button "Save" at bounding box center [717, 11] width 27 height 16
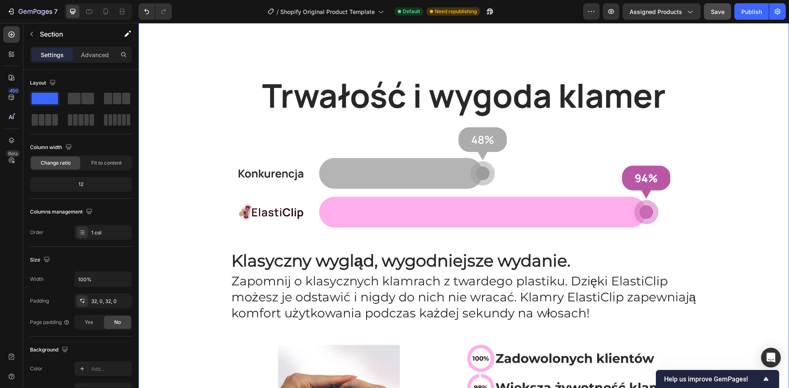
click at [720, 11] on span "Save" at bounding box center [718, 11] width 14 height 7
click at [753, 8] on div "Publish" at bounding box center [751, 11] width 21 height 9
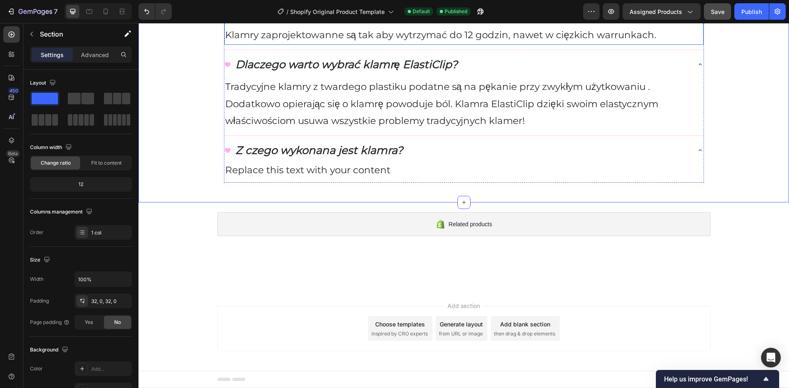
scroll to position [909, 0]
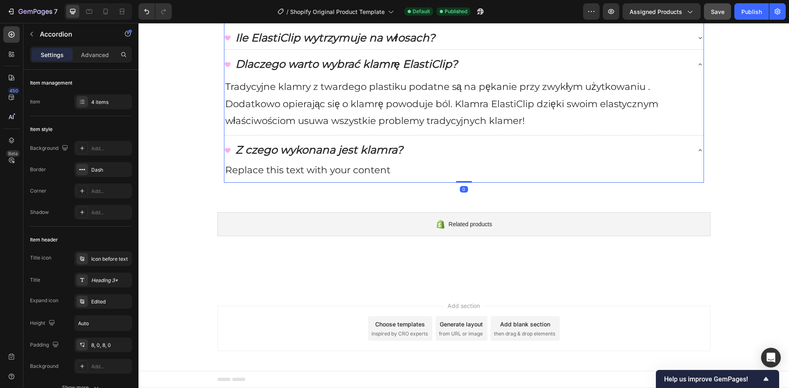
click at [697, 68] on icon at bounding box center [700, 64] width 7 height 7
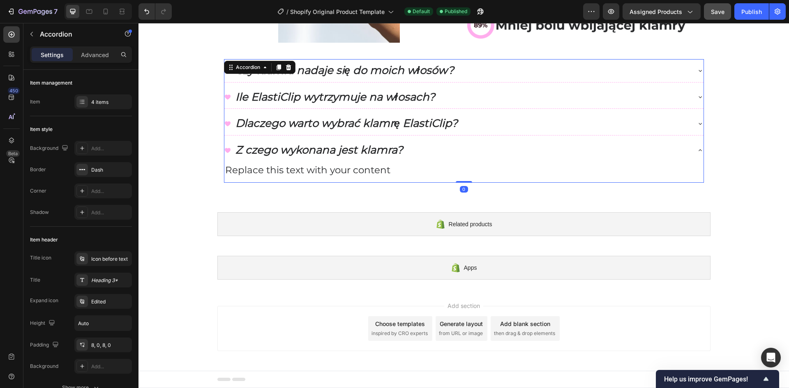
scroll to position [896, 0]
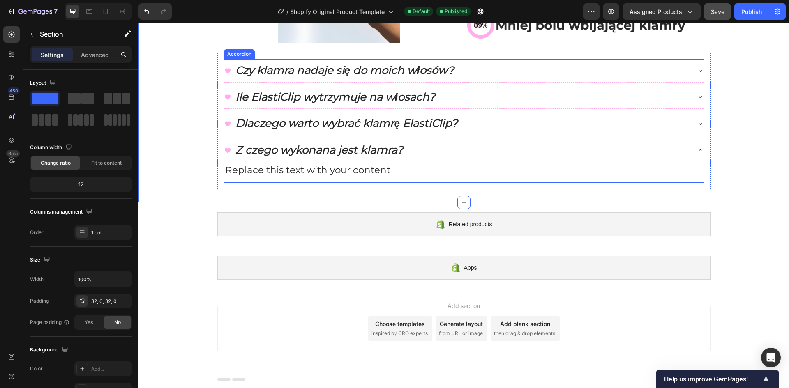
click at [697, 154] on icon at bounding box center [700, 150] width 7 height 7
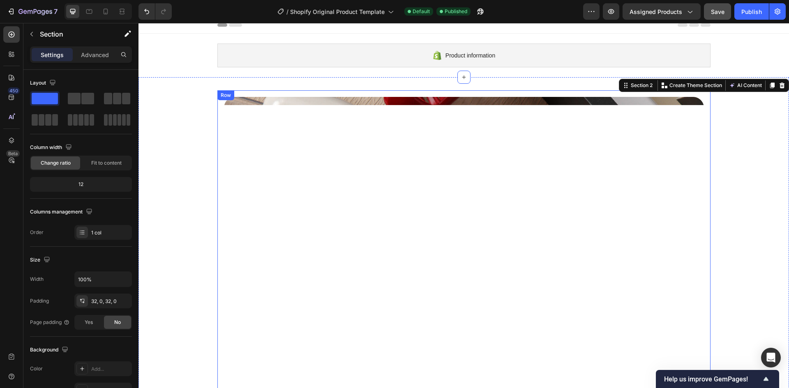
scroll to position [0, 0]
